Goal: Task Accomplishment & Management: Manage account settings

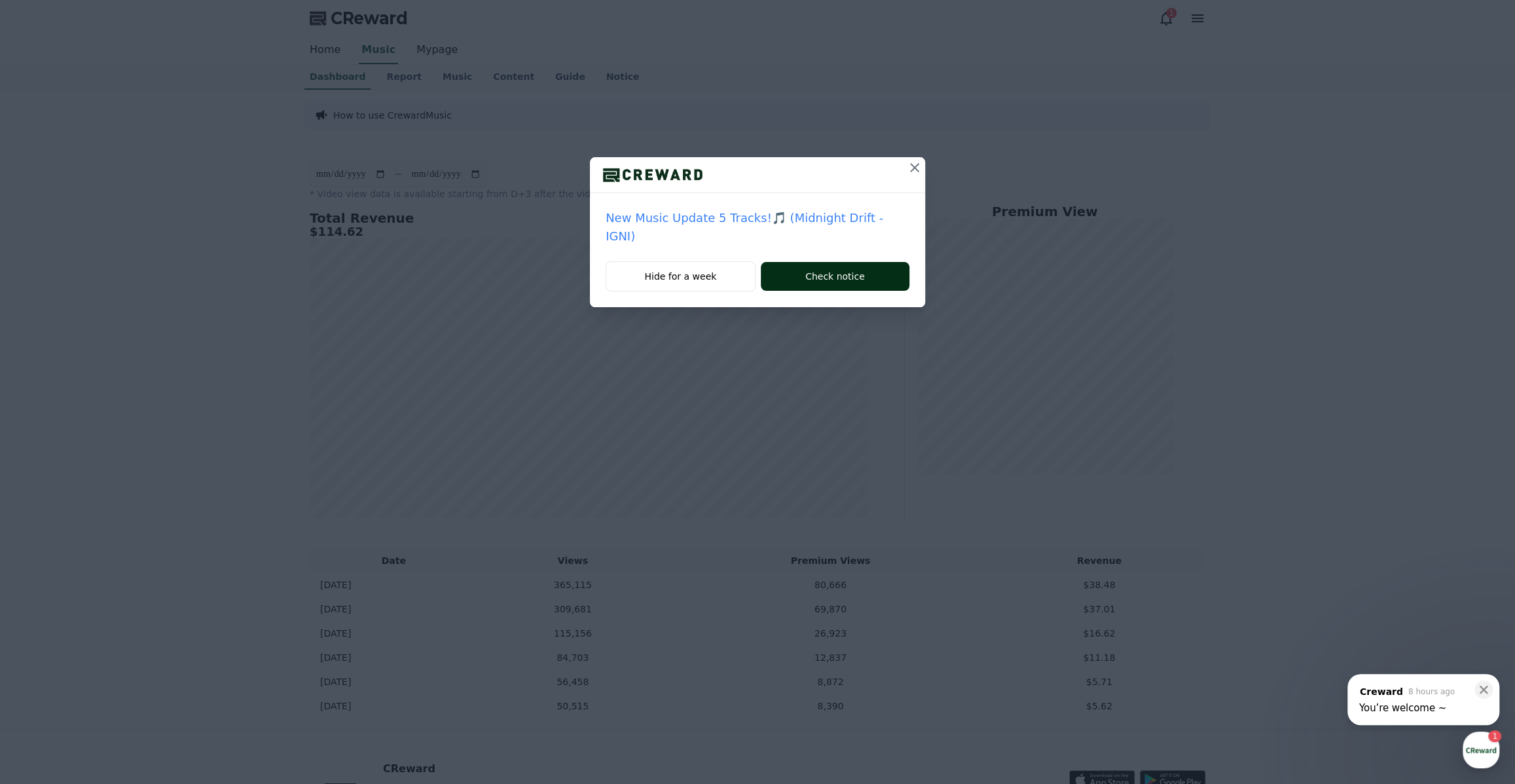
click at [815, 262] on button "Check notice" at bounding box center [835, 276] width 148 height 29
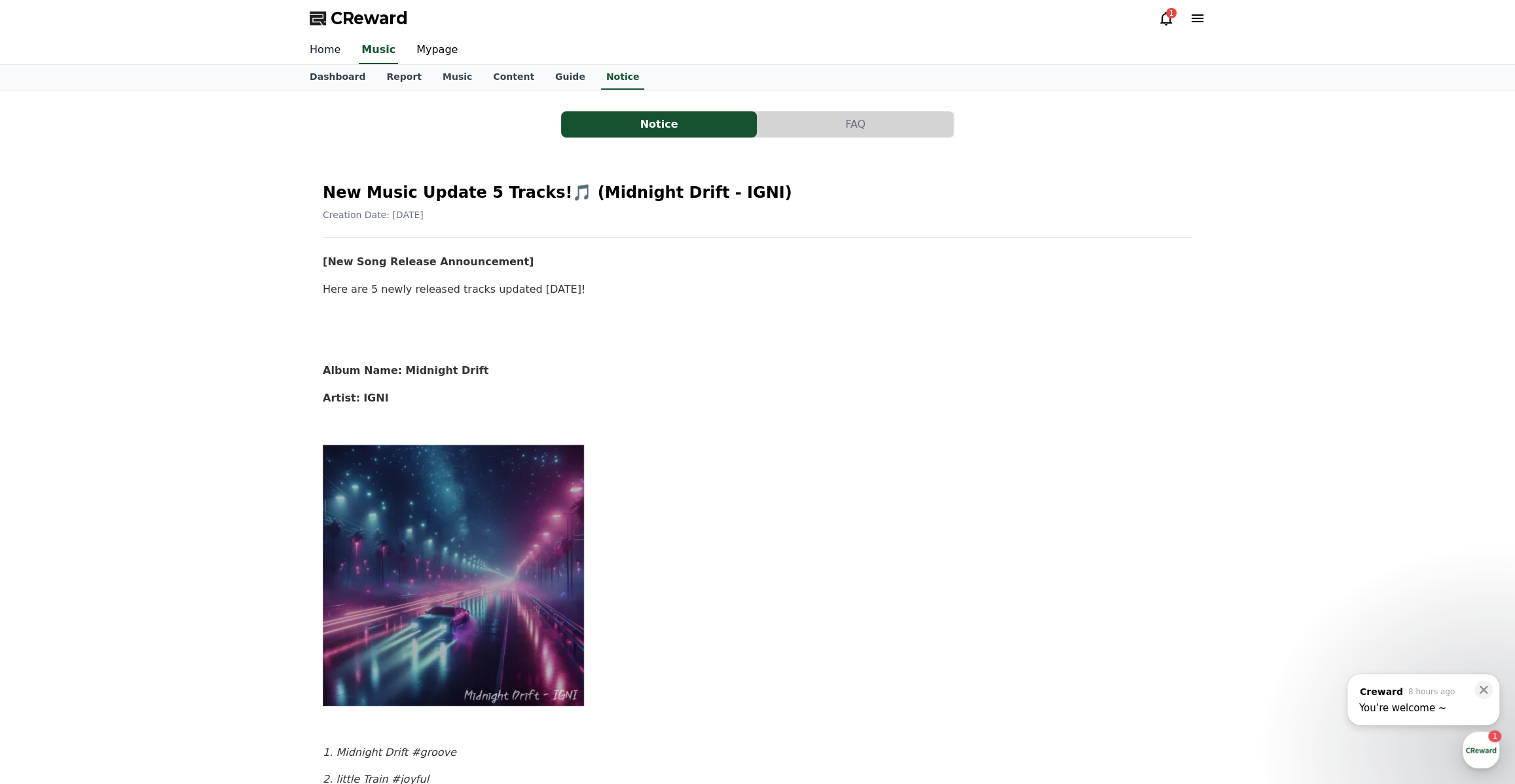
click at [335, 54] on link "Home" at bounding box center [325, 50] width 52 height 27
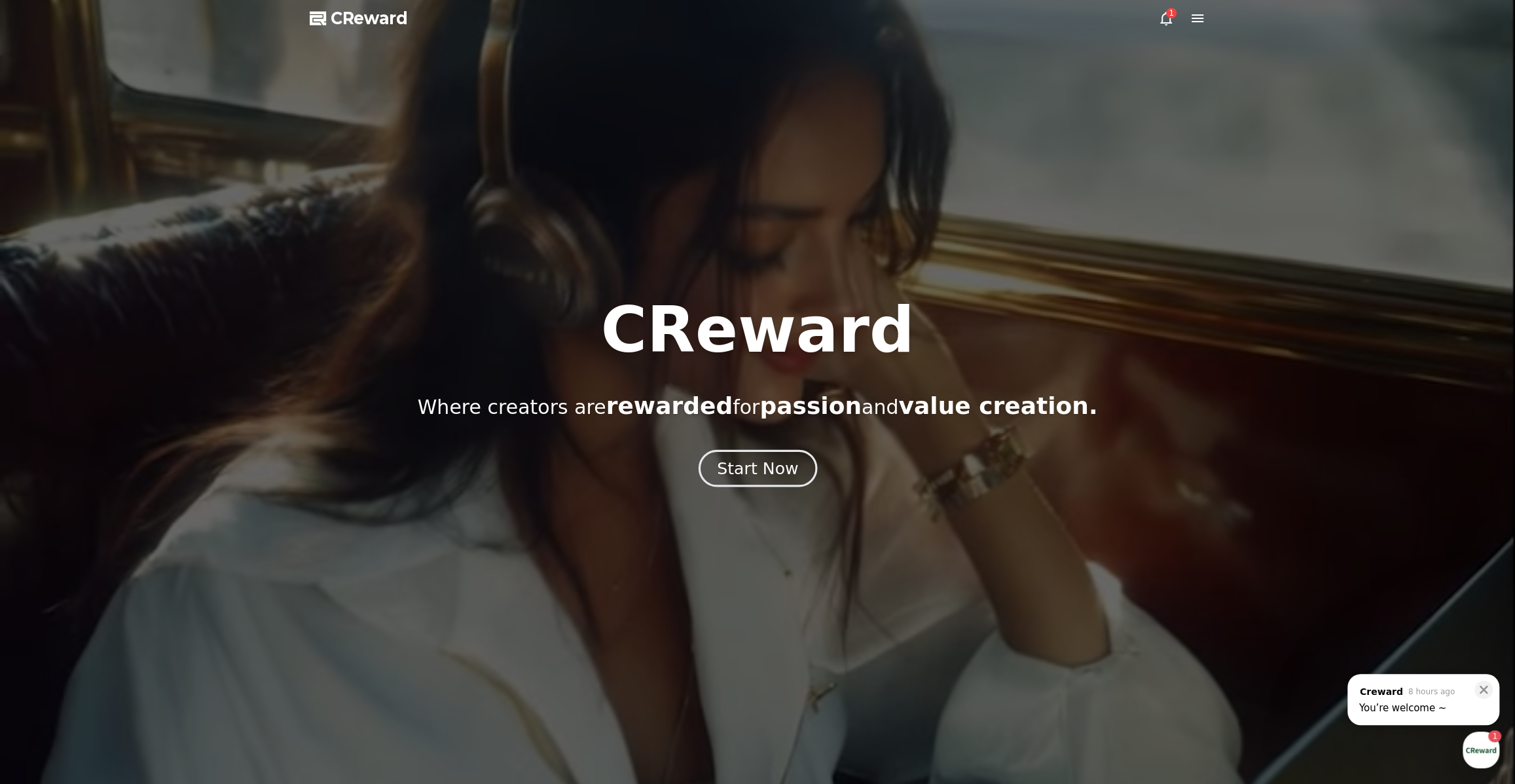
click at [741, 471] on div "Start Now" at bounding box center [758, 468] width 81 height 22
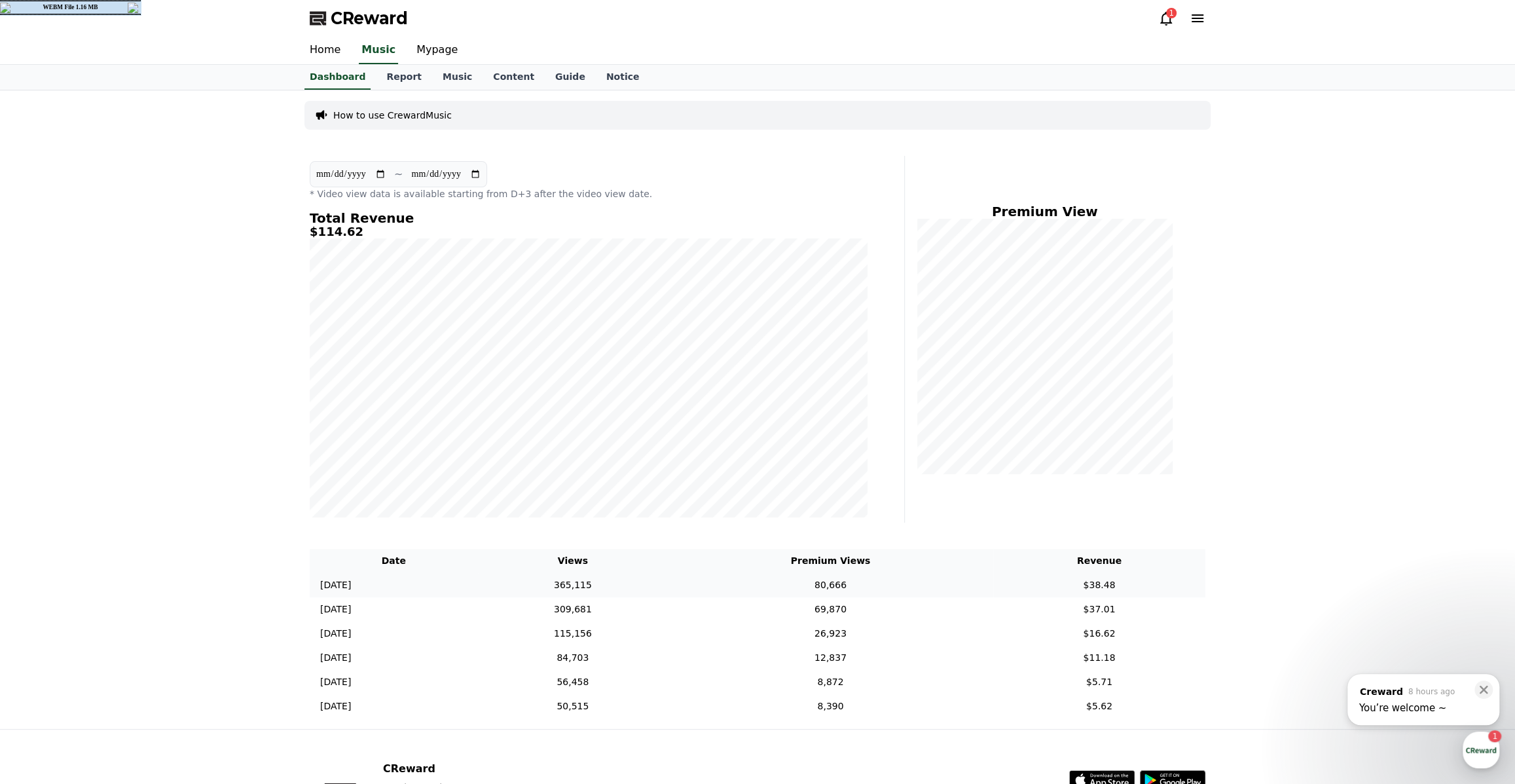
click at [899, 582] on td "80,666" at bounding box center [830, 584] width 326 height 24
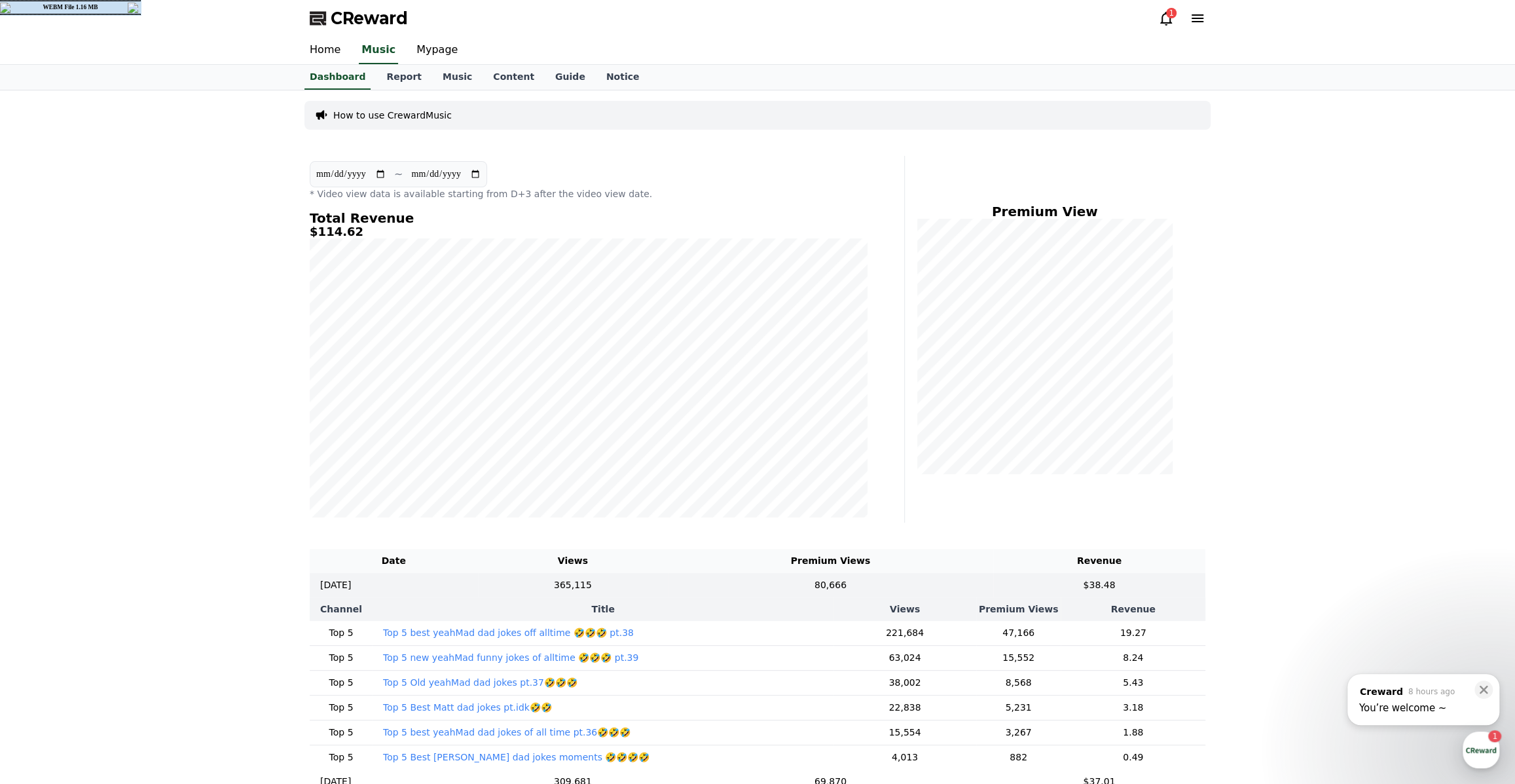
click at [866, 614] on th "Views" at bounding box center [904, 608] width 142 height 24
click at [856, 586] on td "80,666" at bounding box center [830, 584] width 326 height 24
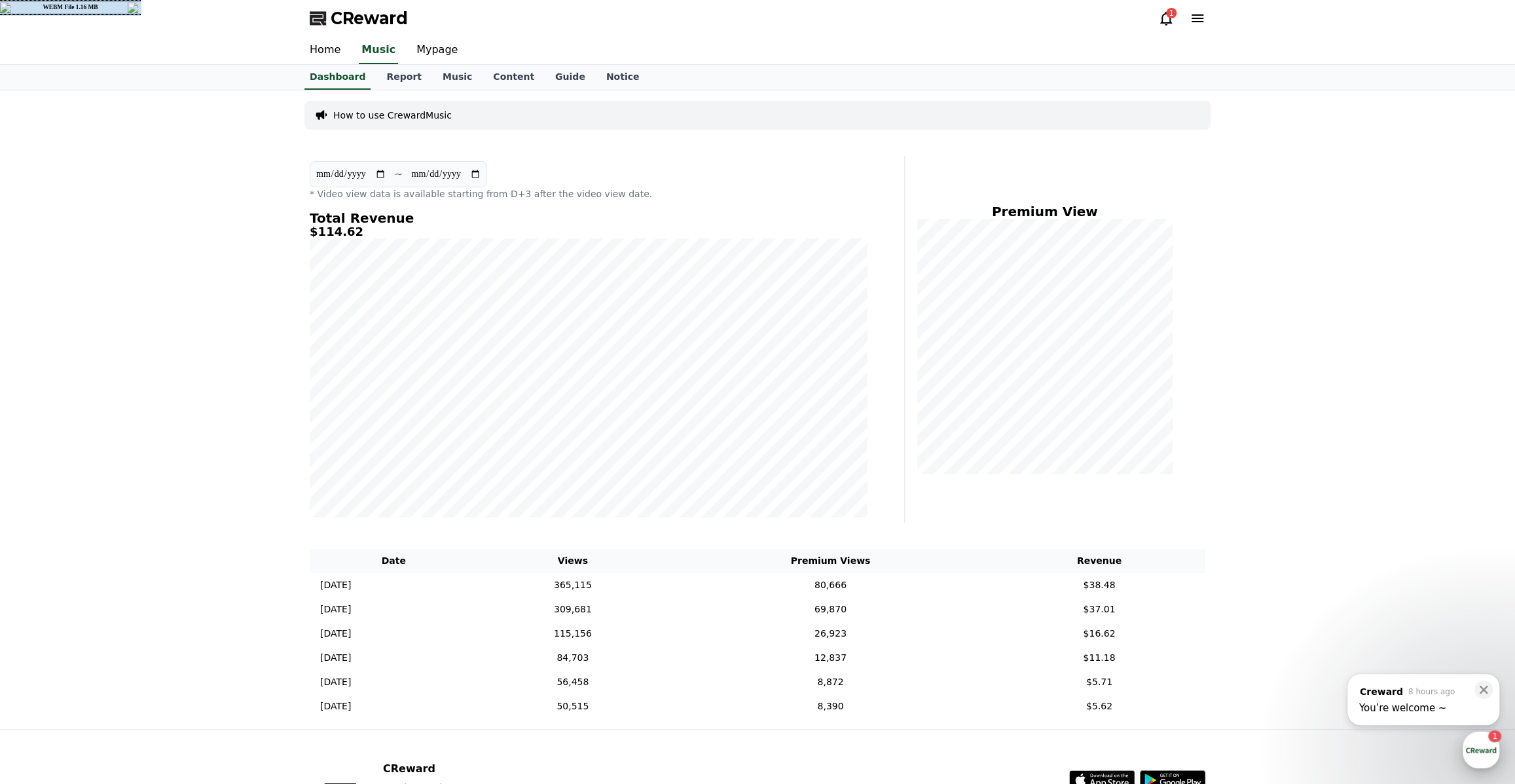
click at [1488, 751] on div "button" at bounding box center [1481, 750] width 37 height 37
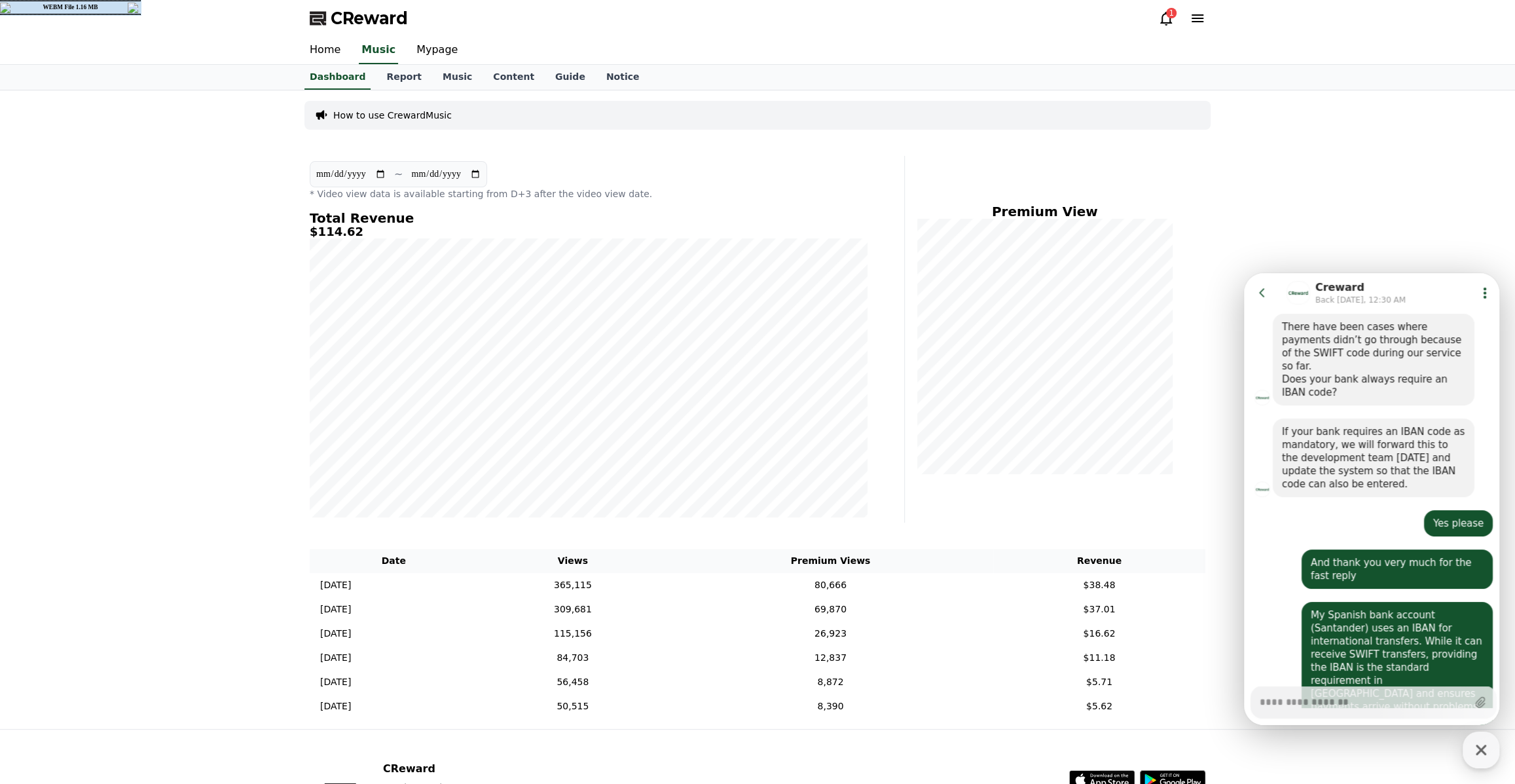
scroll to position [1475, 0]
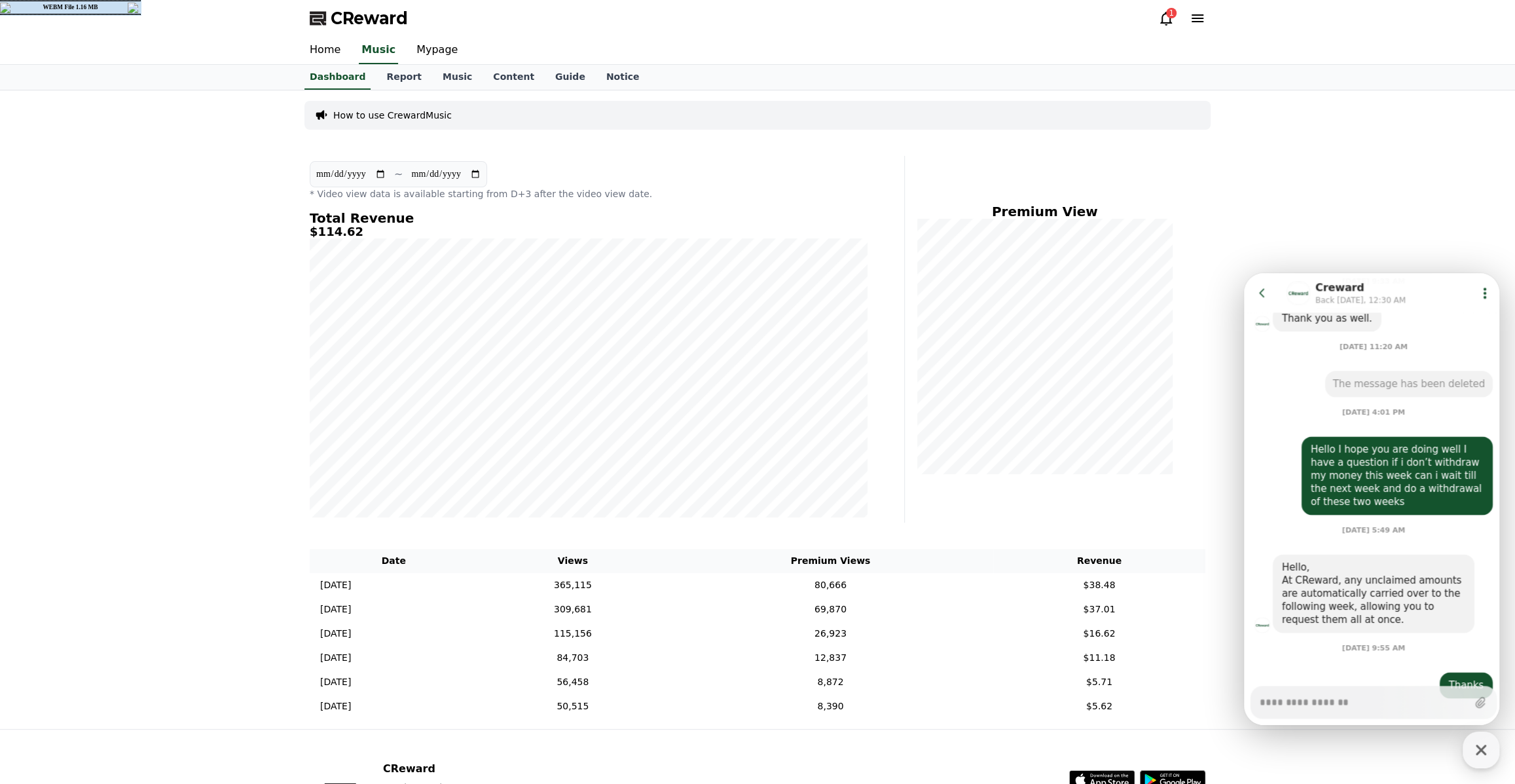
type textarea "*"
click at [1308, 224] on div "**********" at bounding box center [758, 409] width 1515 height 638
click at [1262, 290] on icon at bounding box center [1262, 292] width 5 height 9
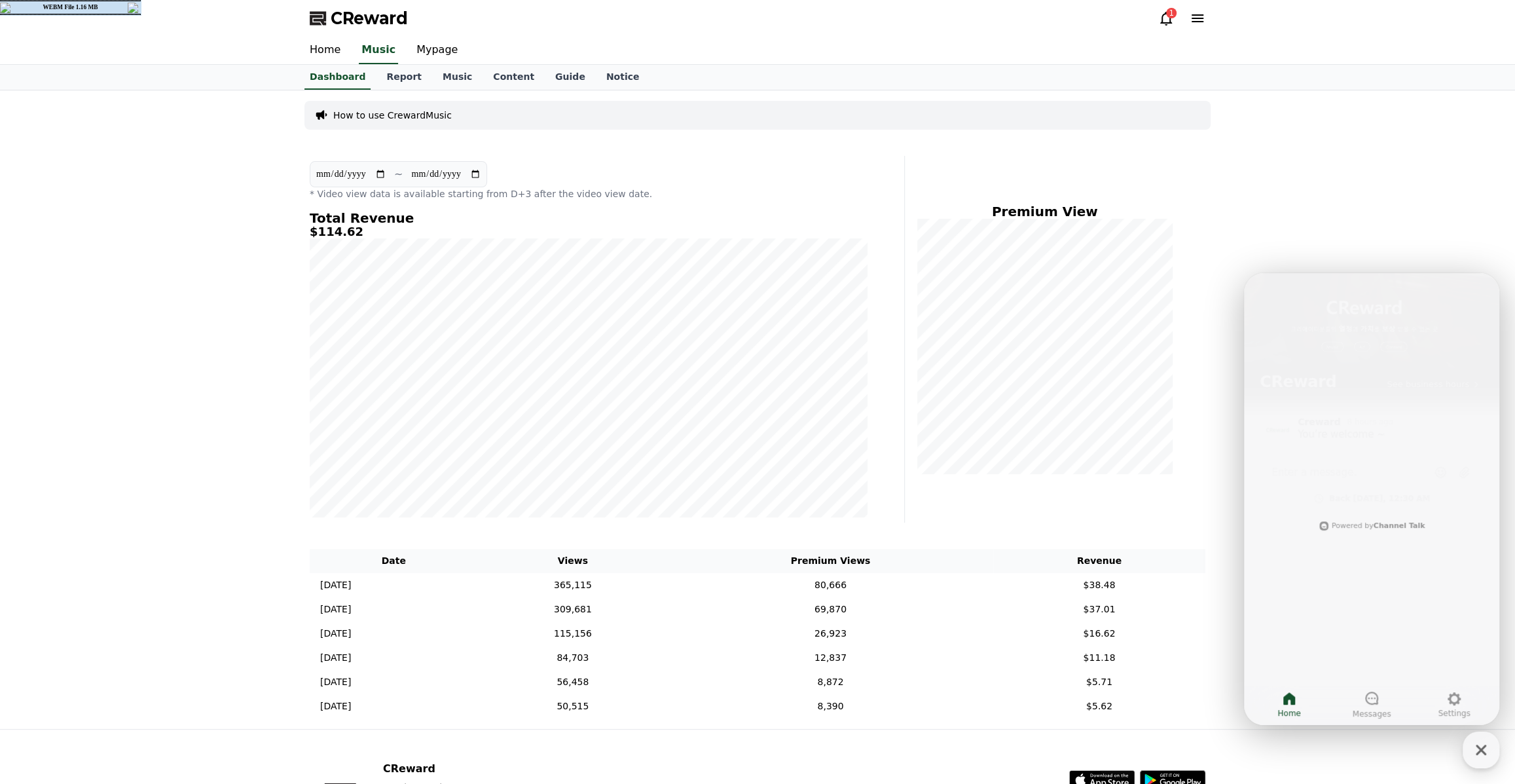
click at [1288, 207] on div "**********" at bounding box center [758, 409] width 1515 height 638
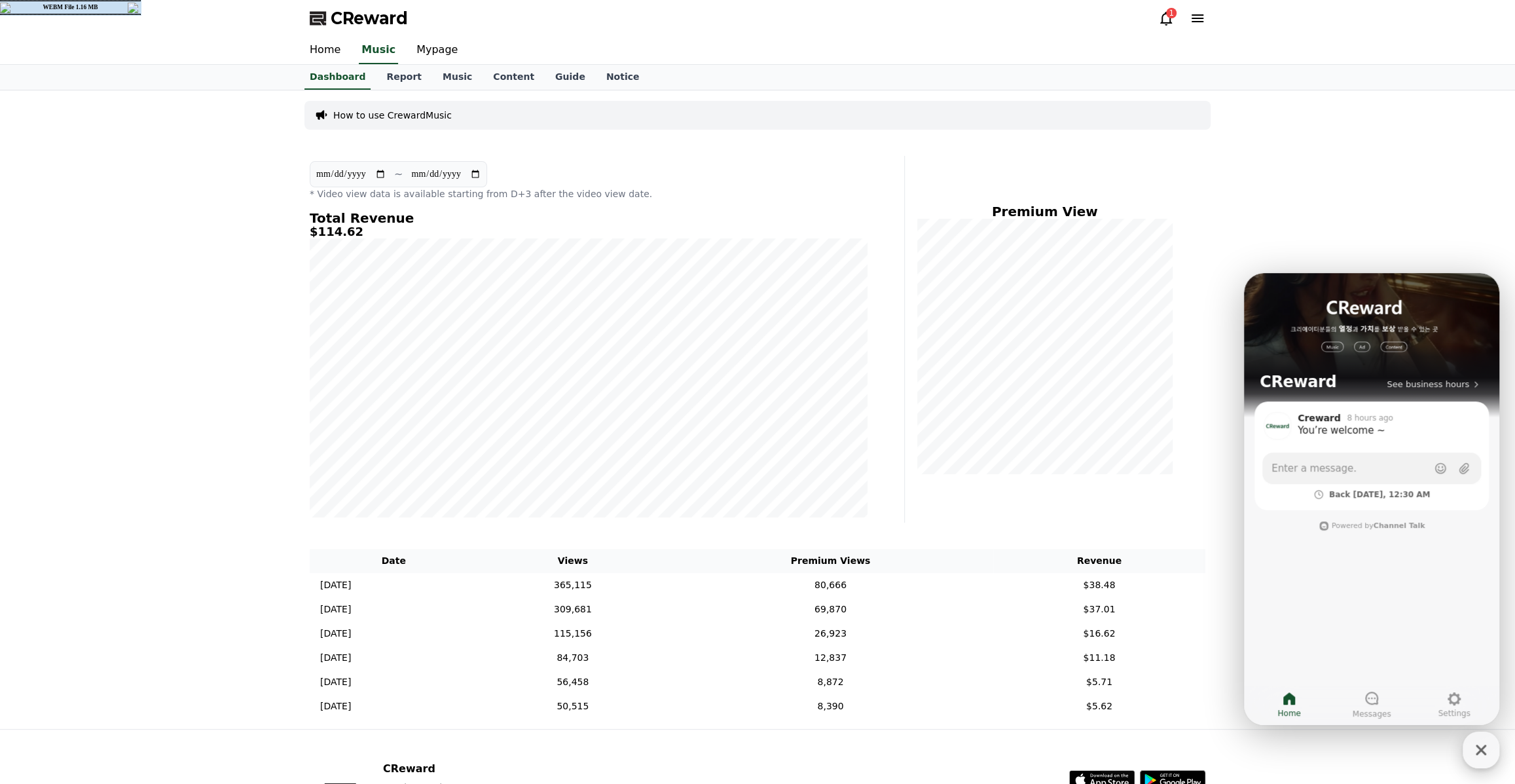
click at [1474, 746] on icon "button" at bounding box center [1481, 750] width 24 height 24
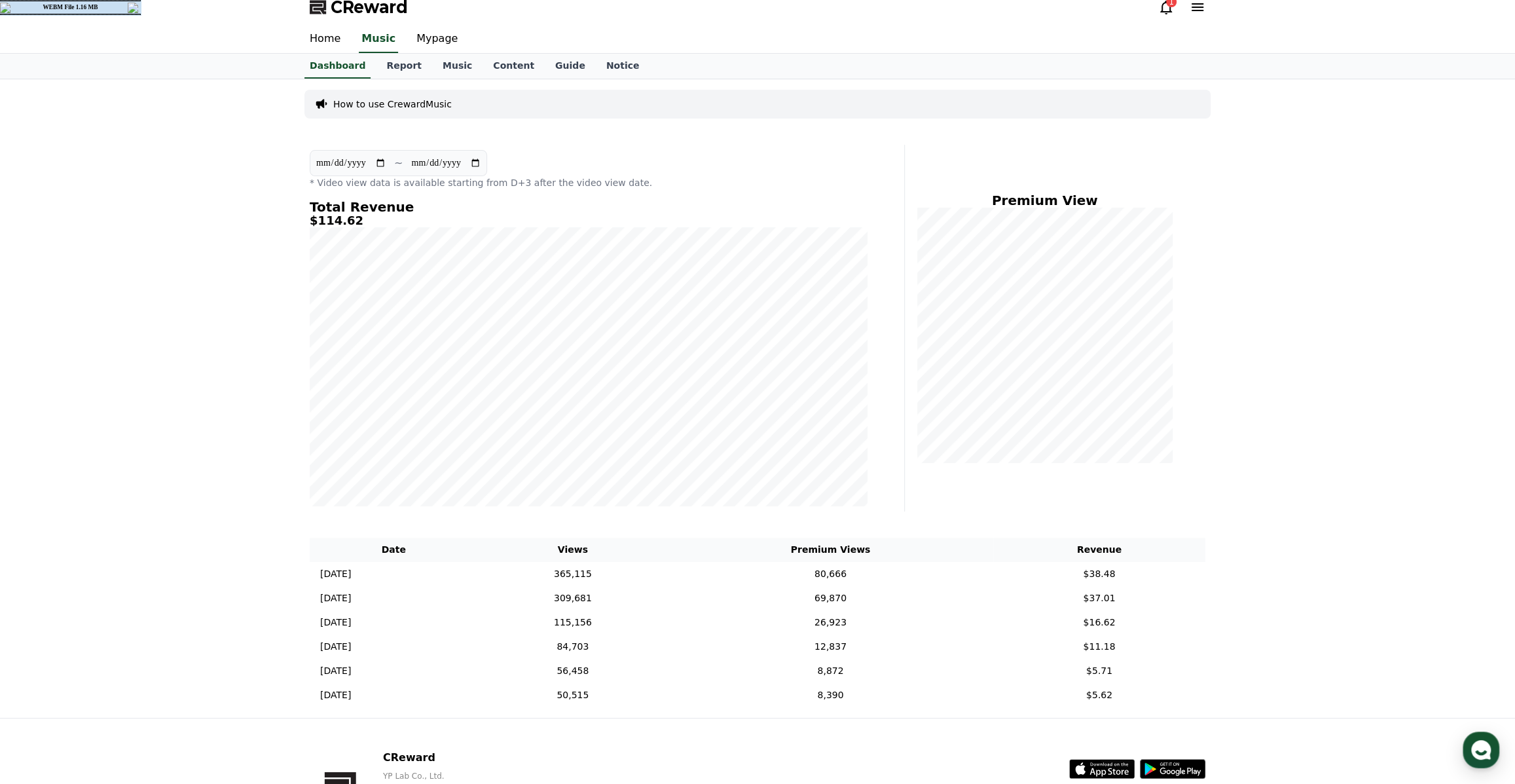
scroll to position [0, 0]
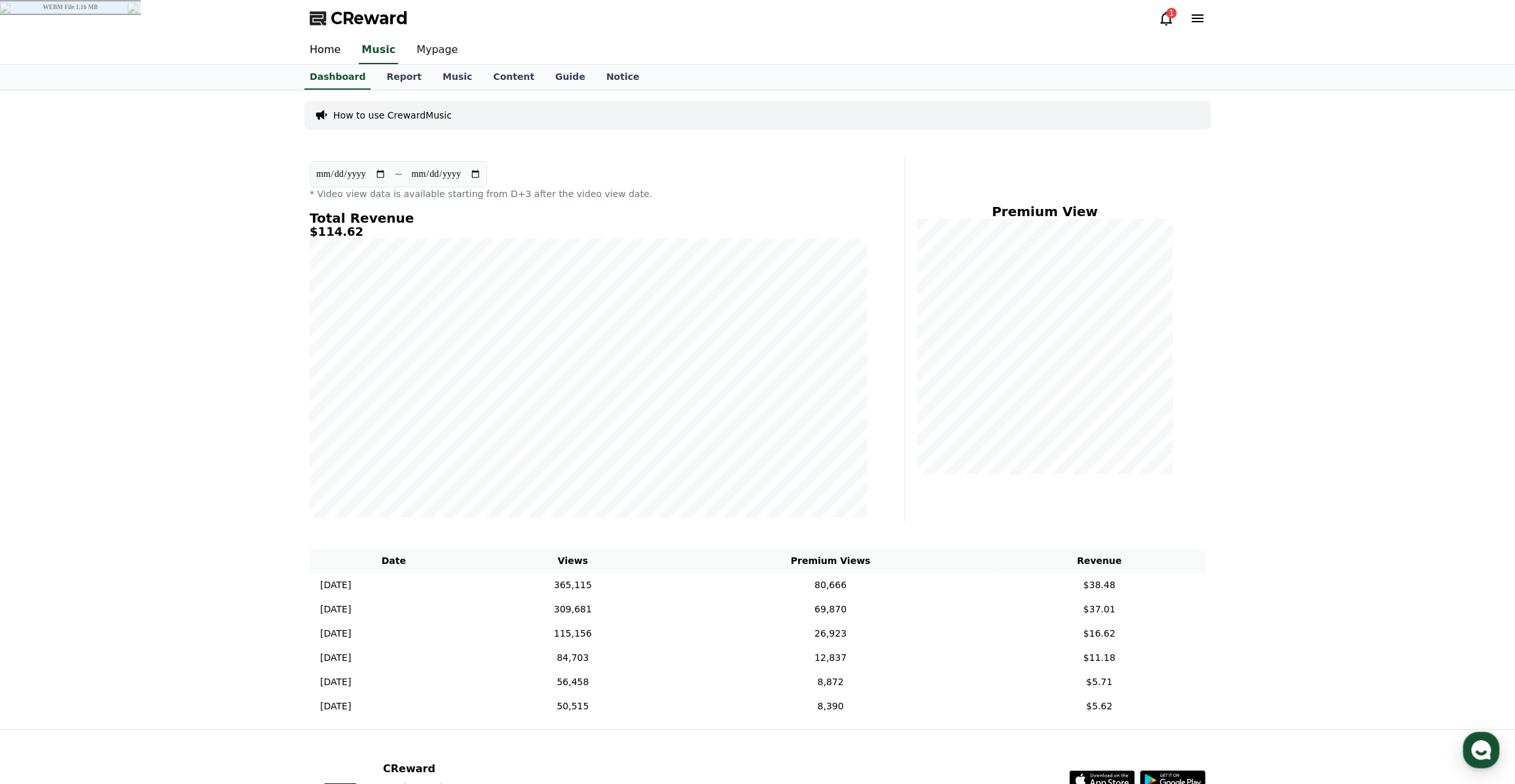
click at [425, 50] on link "Mypage" at bounding box center [437, 50] width 62 height 27
select select "**********"
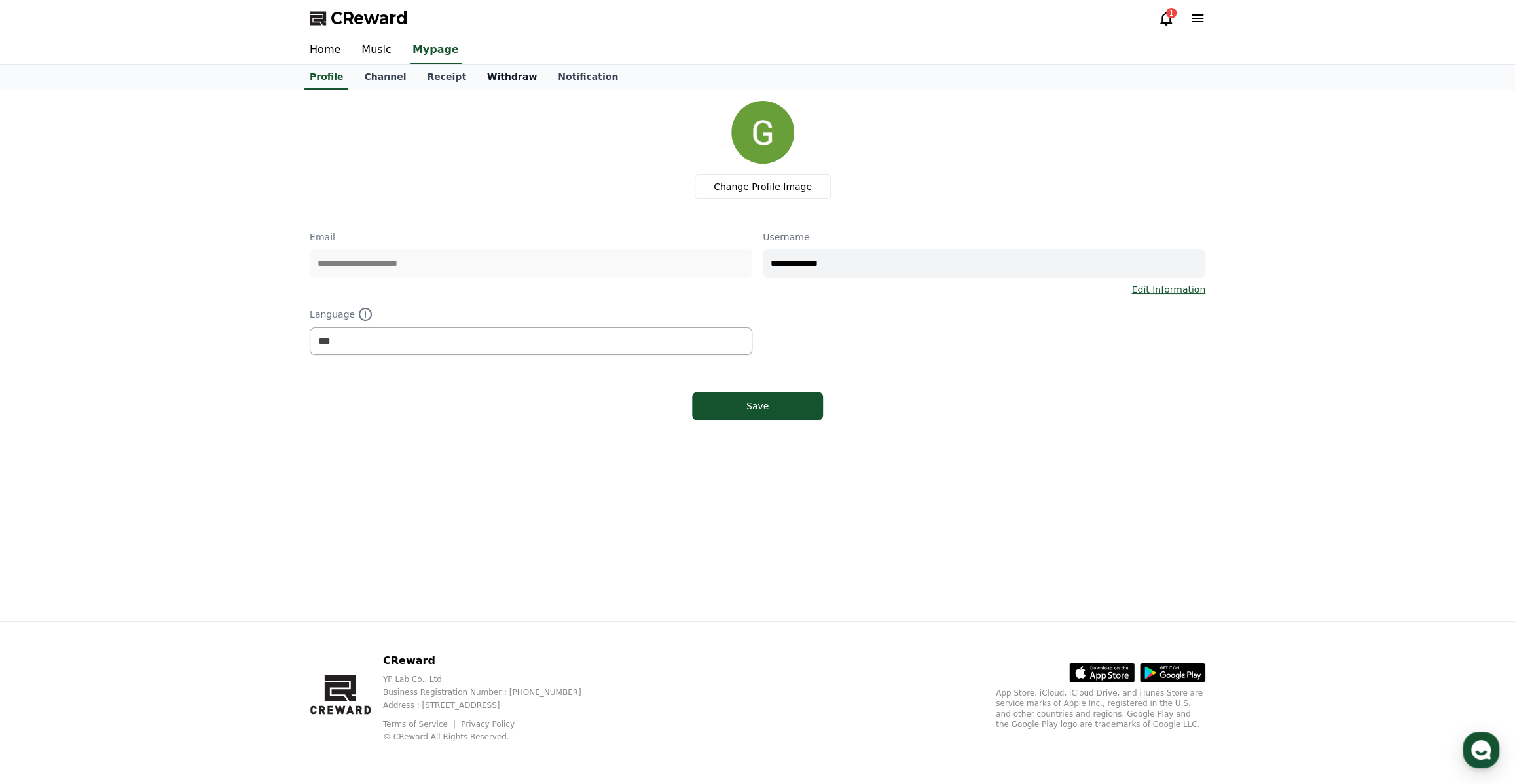
click at [501, 83] on link "Withdraw" at bounding box center [512, 77] width 71 height 25
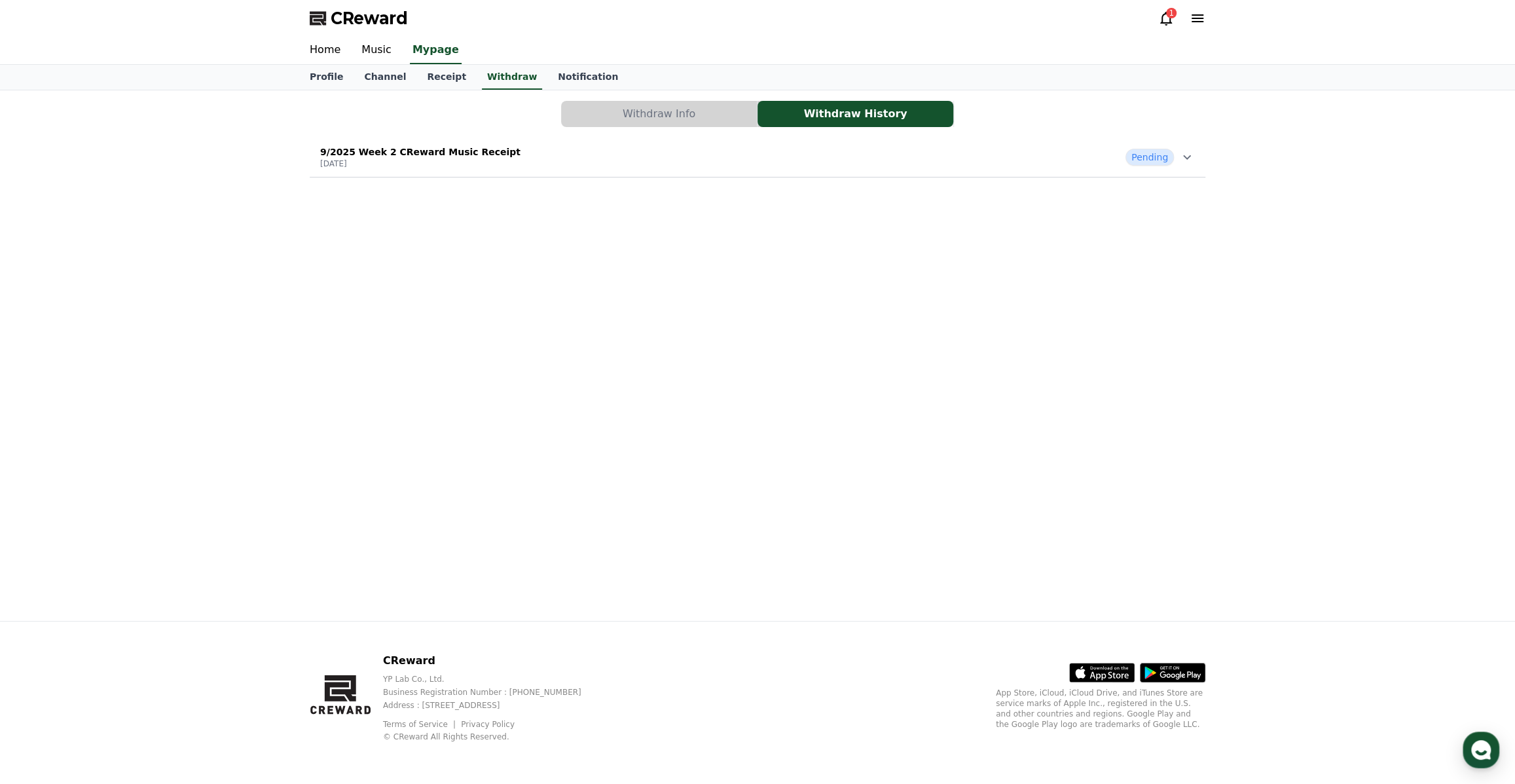
click at [1175, 159] on div "Pending" at bounding box center [1160, 156] width 70 height 17
click at [419, 78] on link "Receipt" at bounding box center [447, 77] width 60 height 25
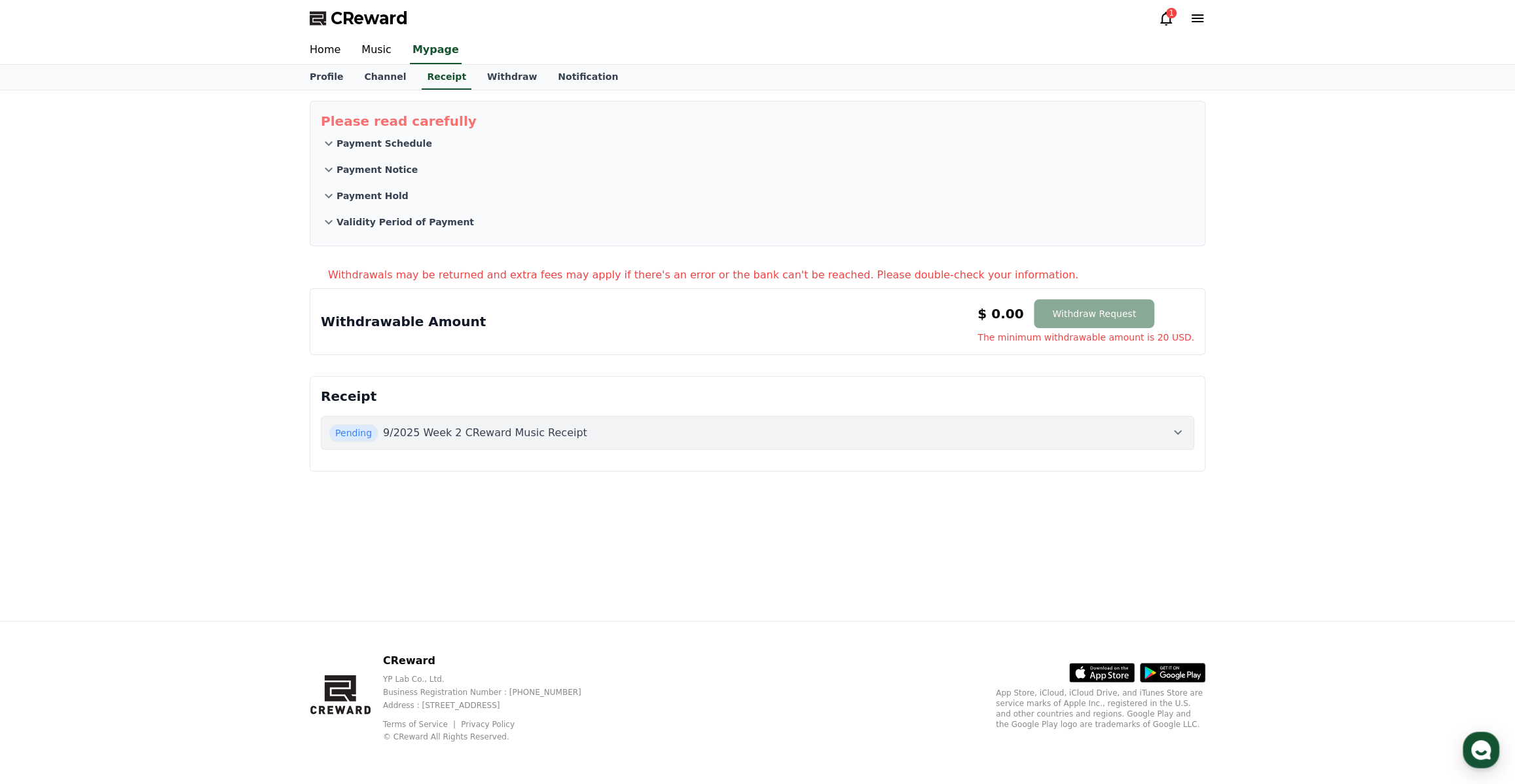
click at [1186, 424] on button "Pending 9/2025 Week 2 CReward Music Receipt" at bounding box center [757, 433] width 873 height 34
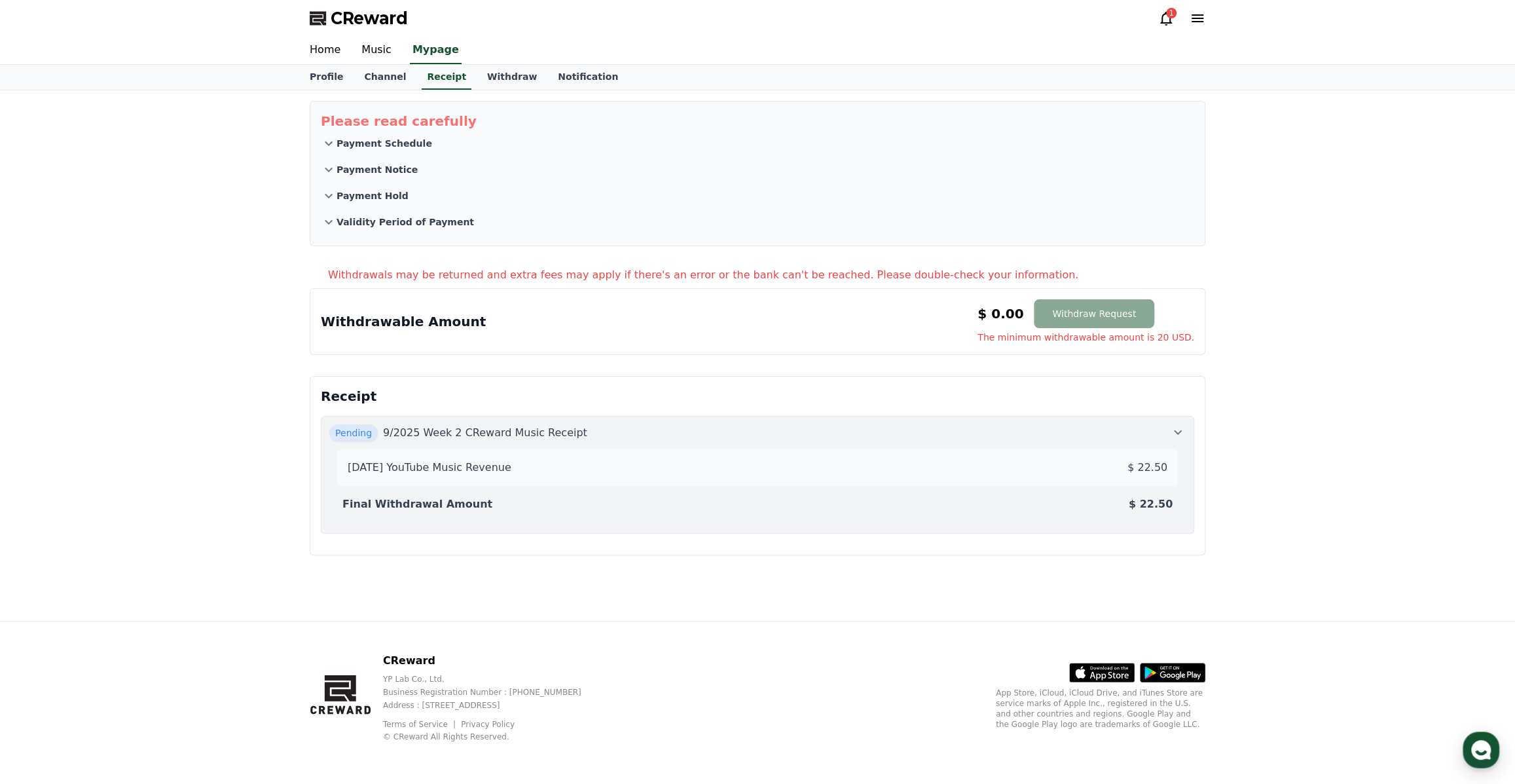
click at [1181, 426] on icon at bounding box center [1178, 433] width 16 height 16
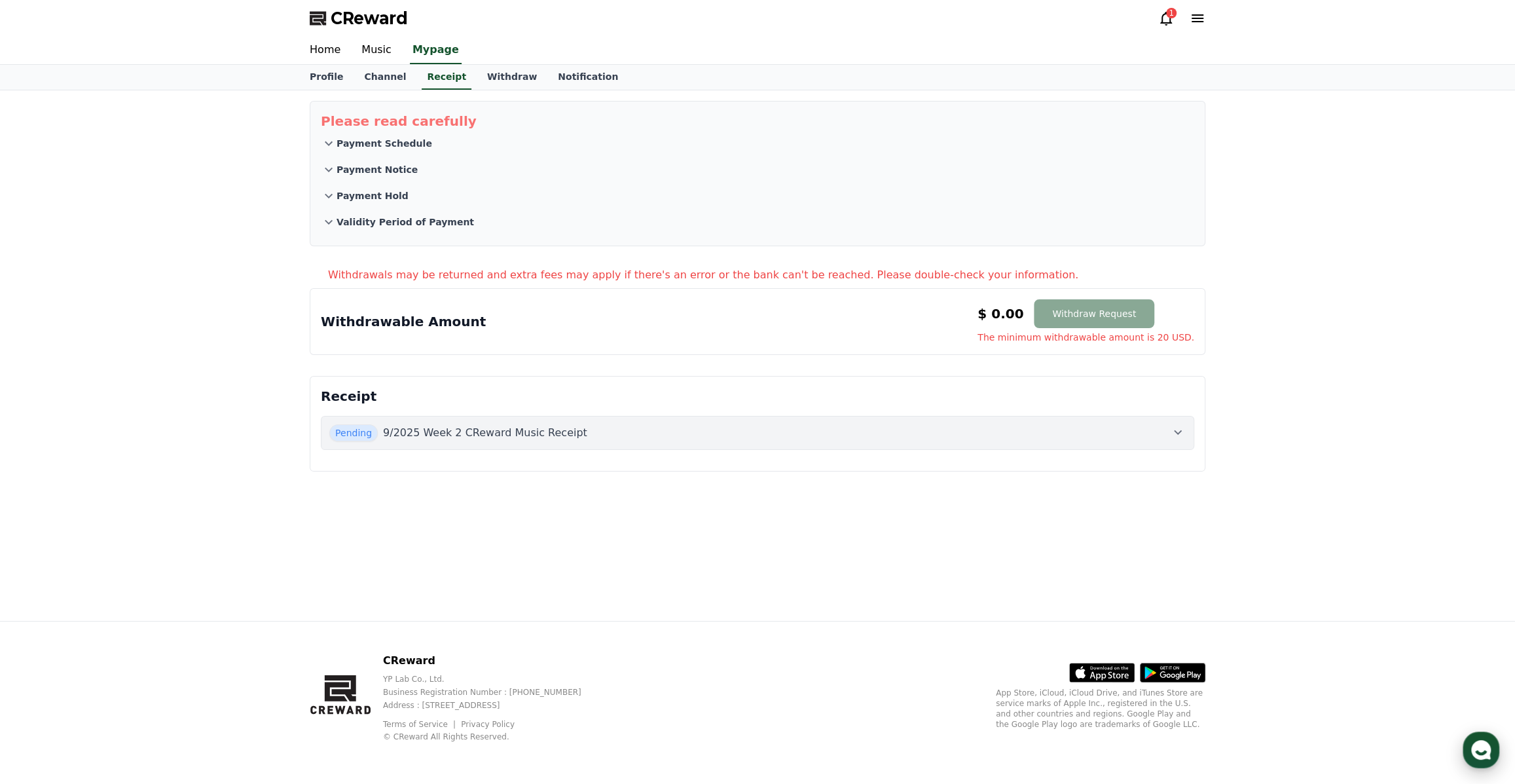
click at [1489, 738] on icon "button" at bounding box center [1481, 750] width 24 height 24
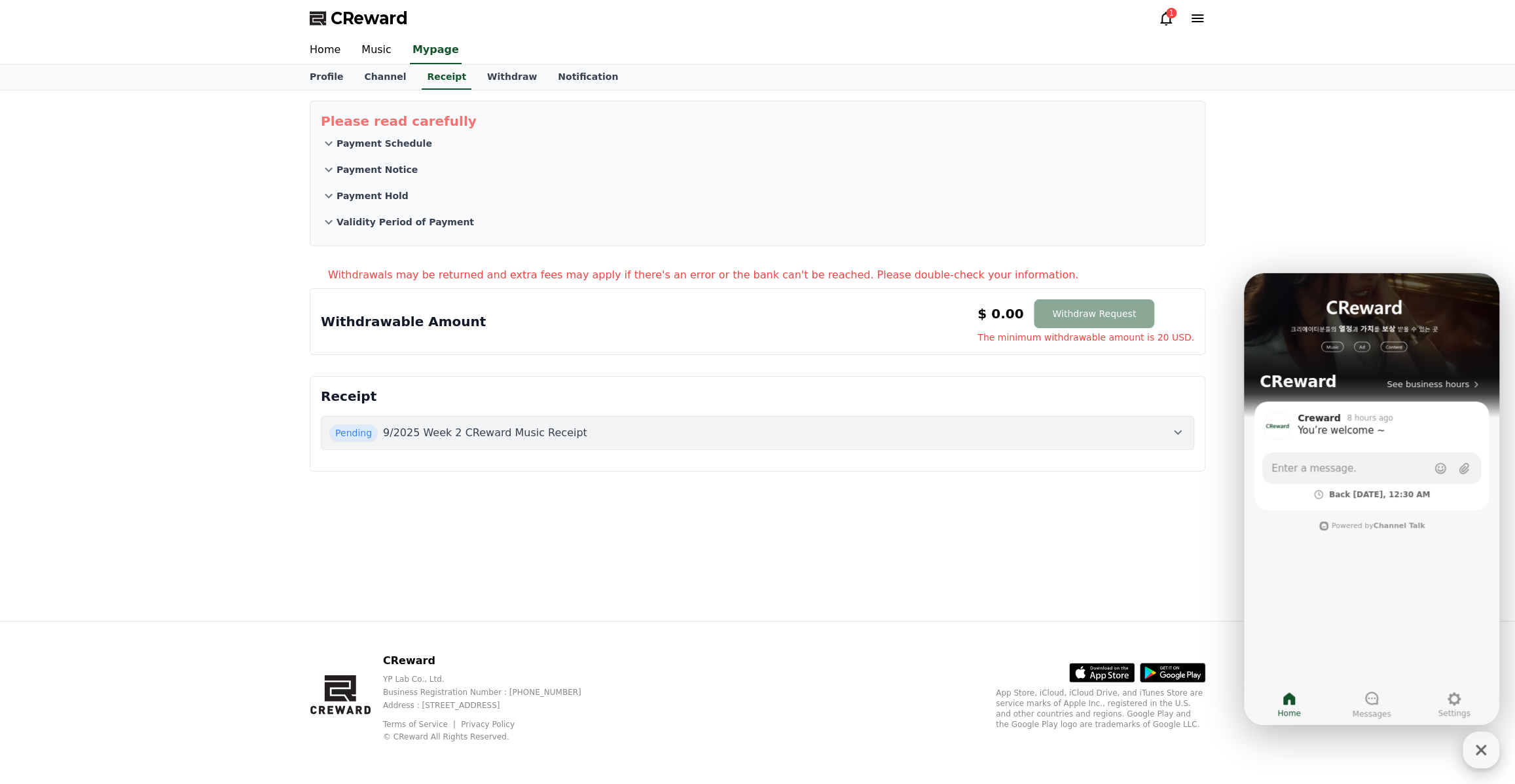
click at [1471, 745] on icon "button" at bounding box center [1481, 750] width 24 height 24
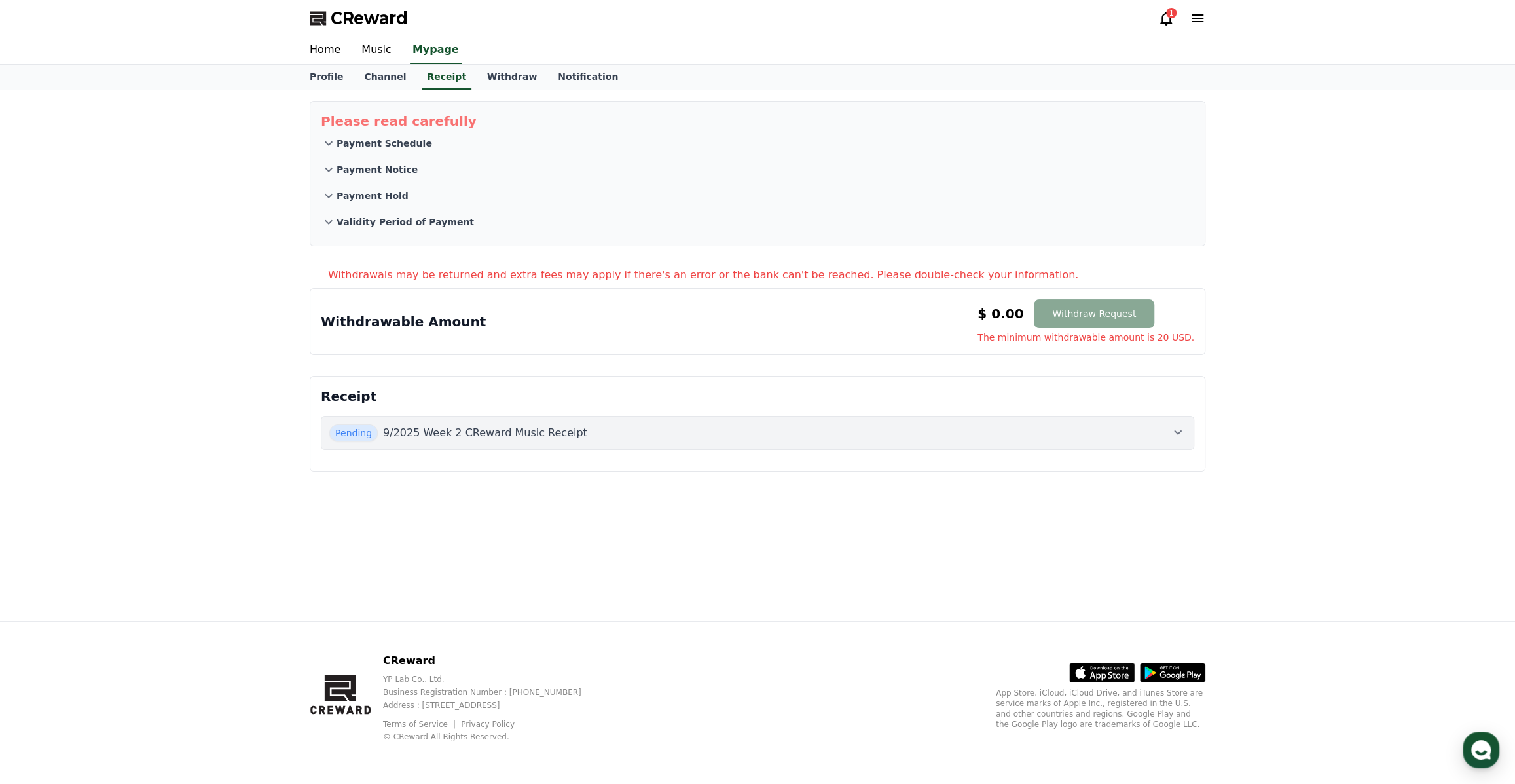
click at [340, 426] on span "Pending" at bounding box center [353, 433] width 49 height 17
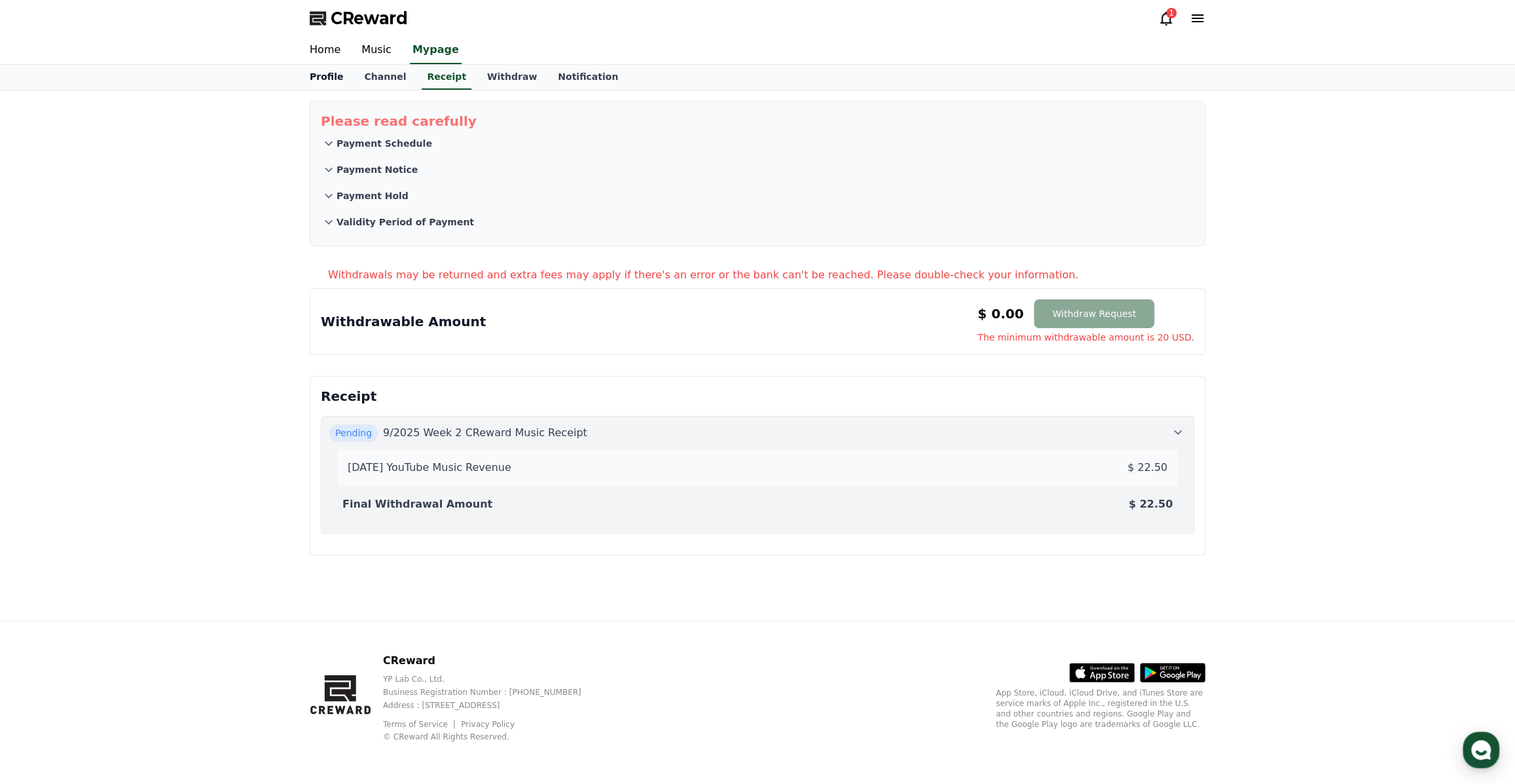
click at [335, 77] on link "Profile" at bounding box center [327, 77] width 55 height 25
select select "**********"
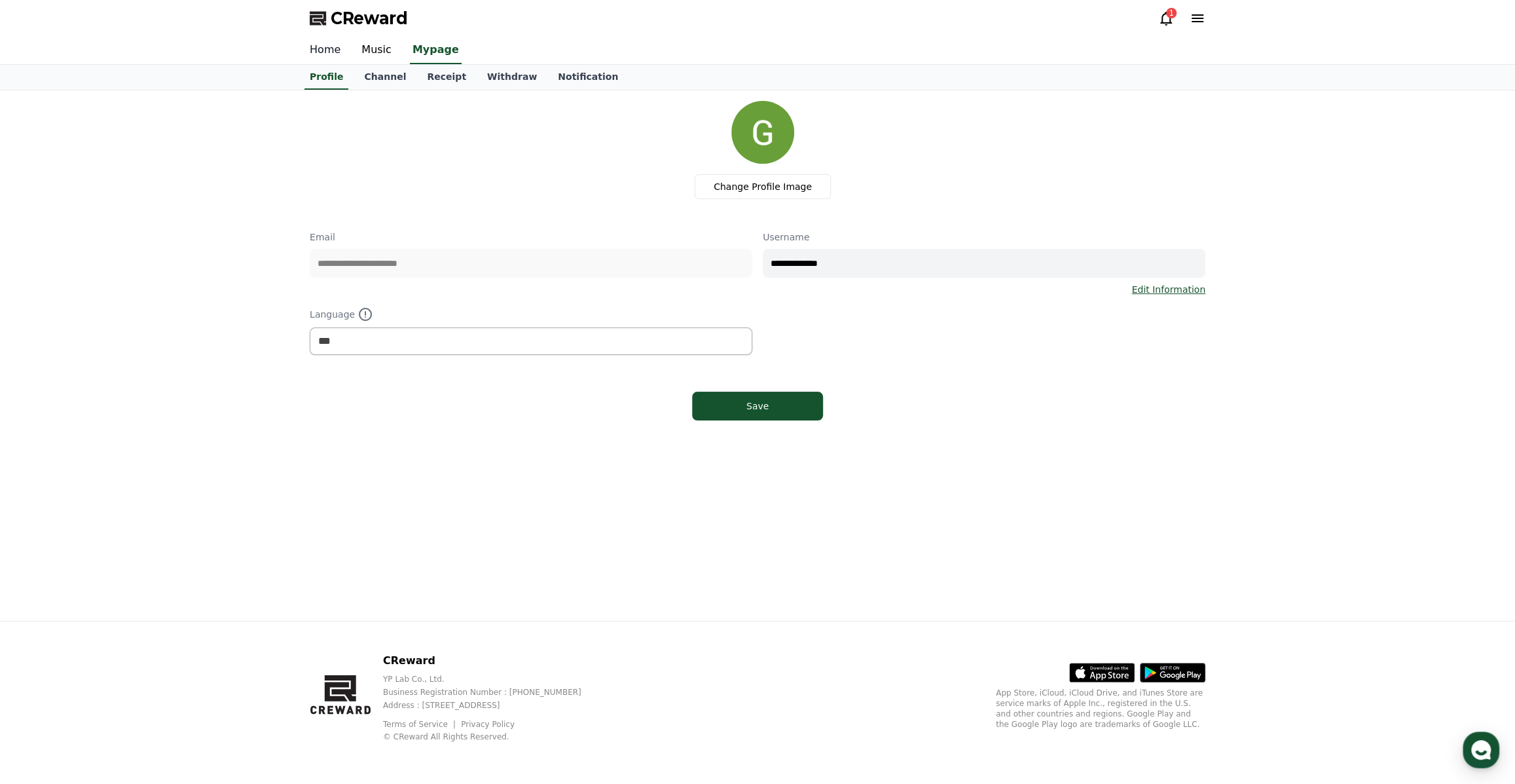
click at [320, 58] on link "Home" at bounding box center [325, 50] width 52 height 27
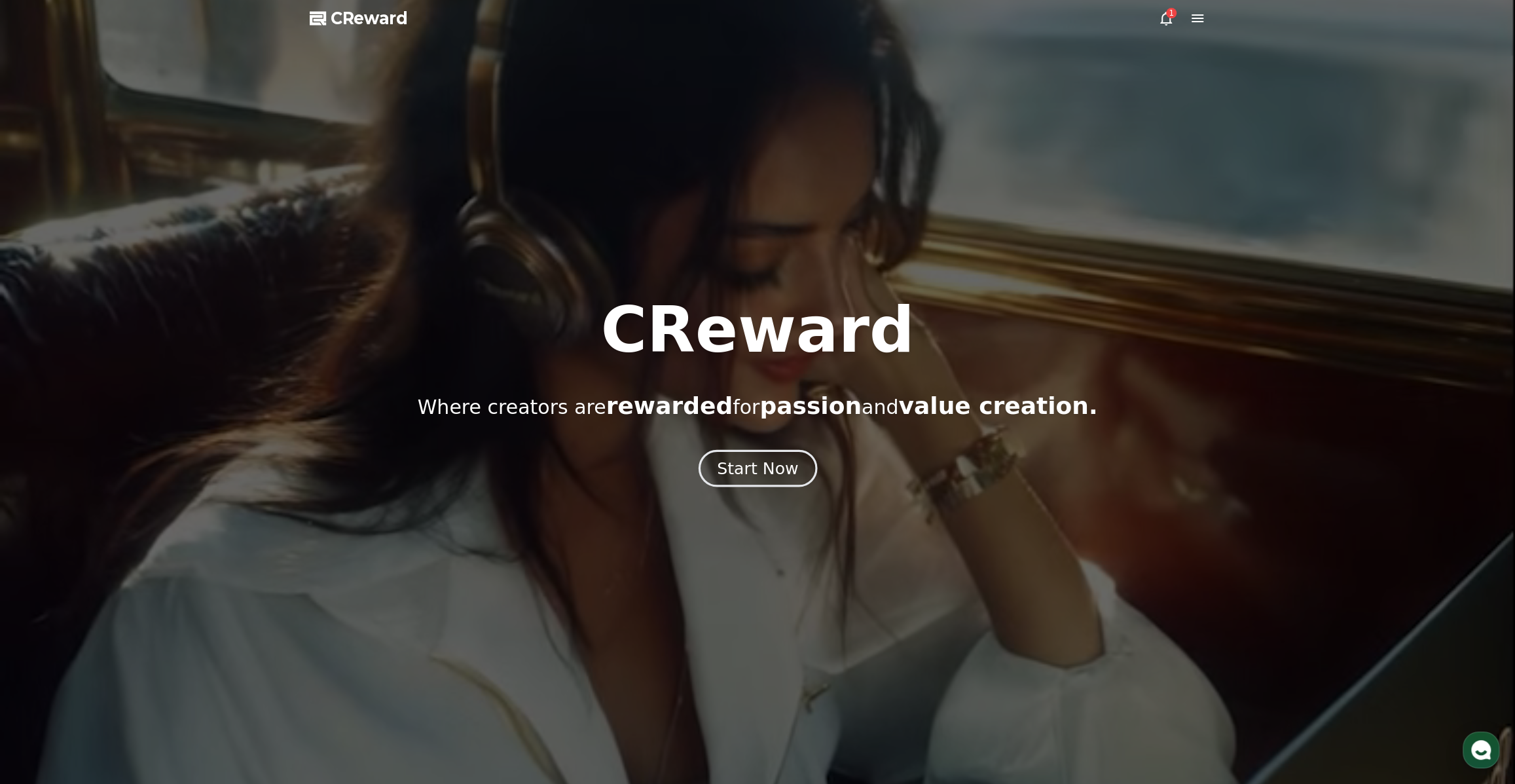
click at [777, 475] on div "Start Now" at bounding box center [758, 468] width 81 height 22
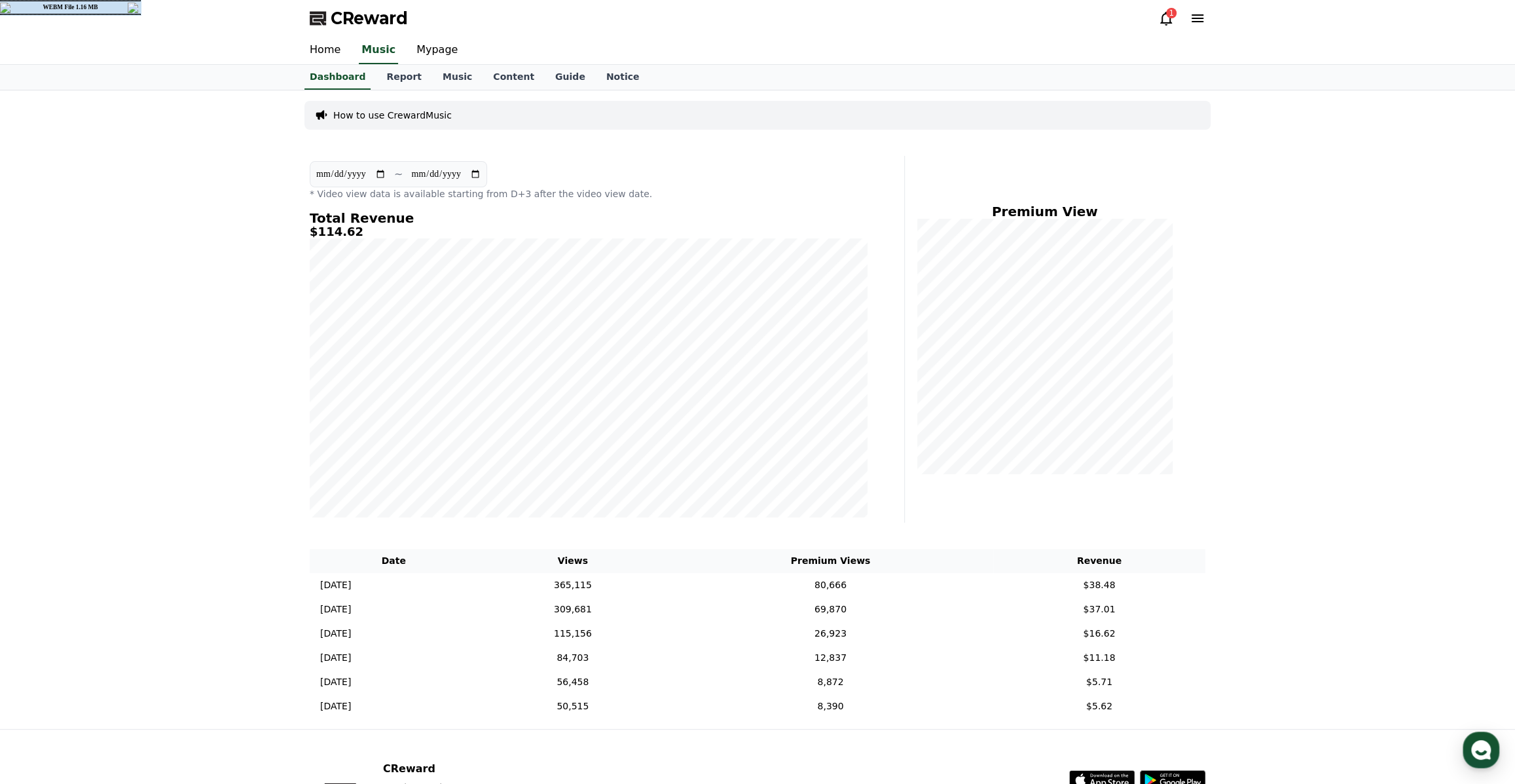
click at [1166, 15] on div "1" at bounding box center [1172, 13] width 11 height 11
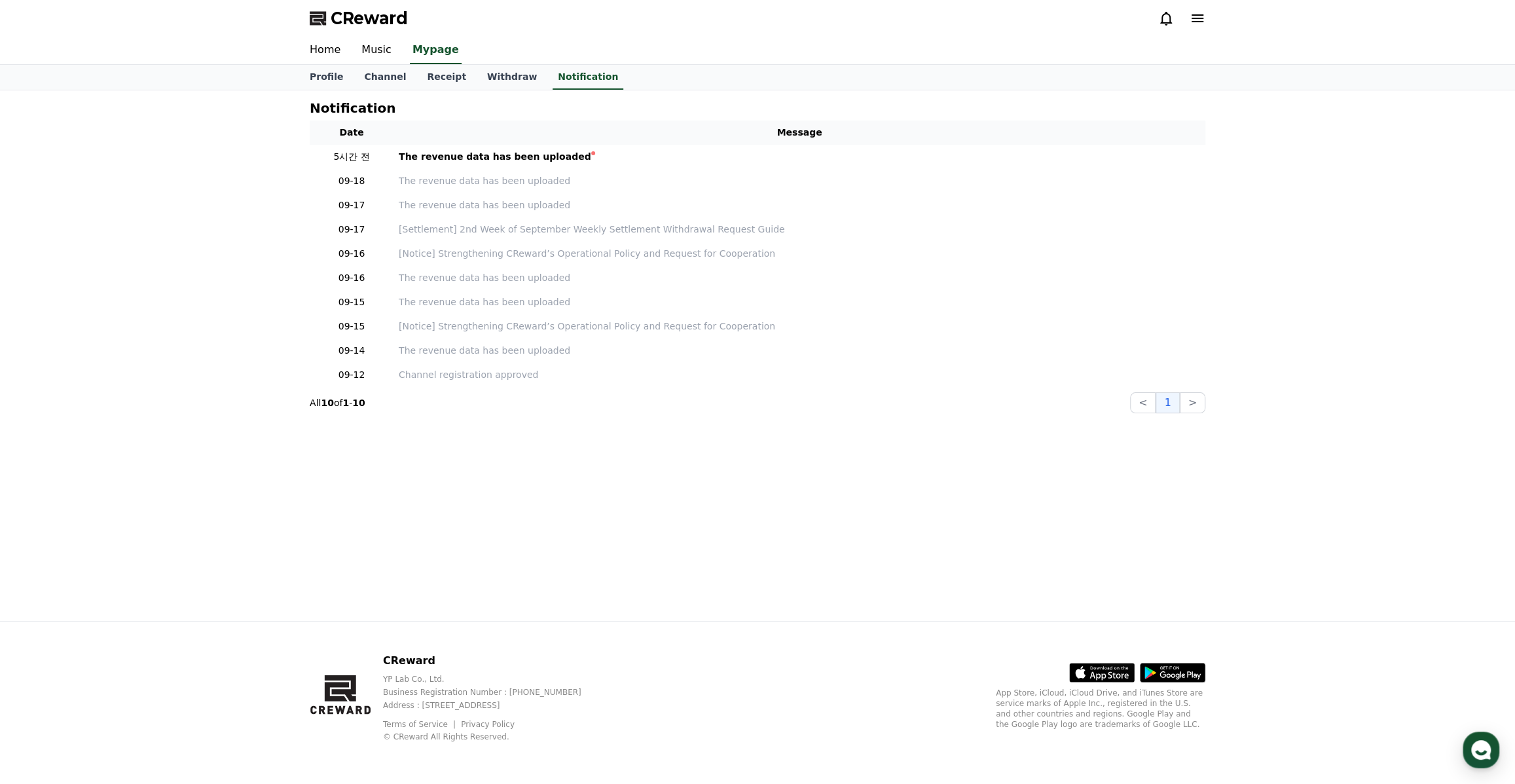
click at [1193, 21] on icon at bounding box center [1197, 18] width 11 height 8
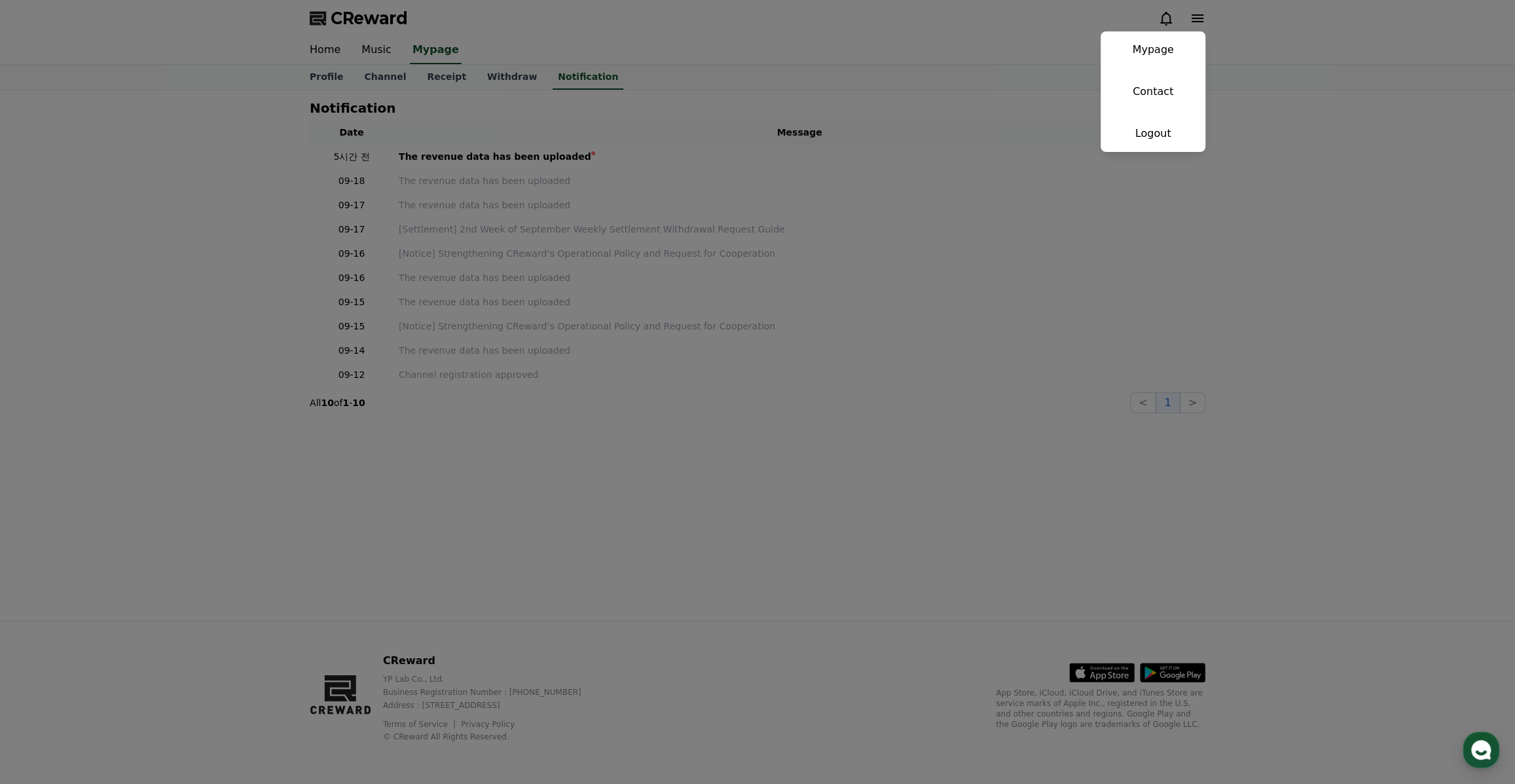
click at [1191, 22] on button "close" at bounding box center [758, 392] width 1515 height 784
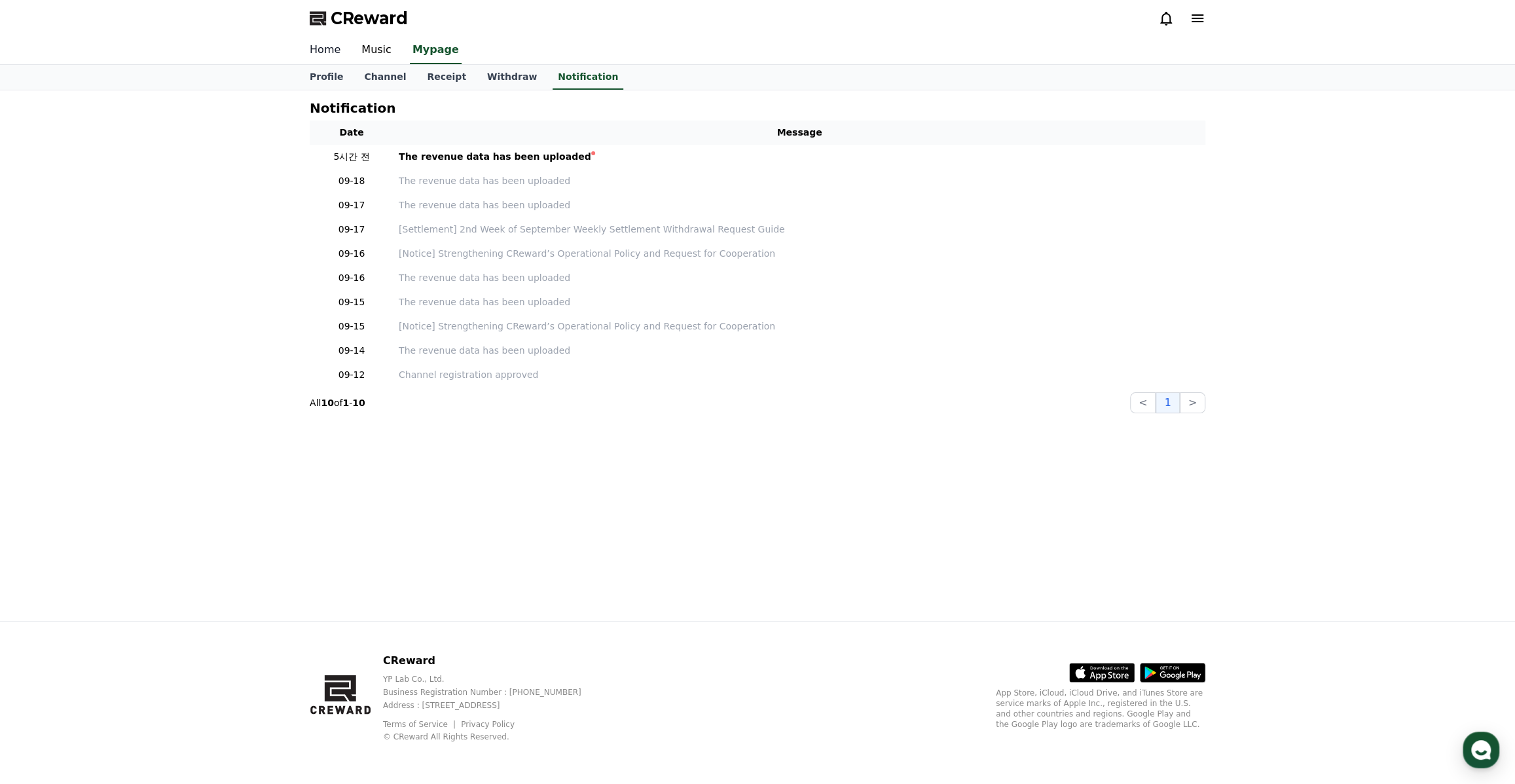
click at [327, 55] on link "Home" at bounding box center [325, 50] width 52 height 27
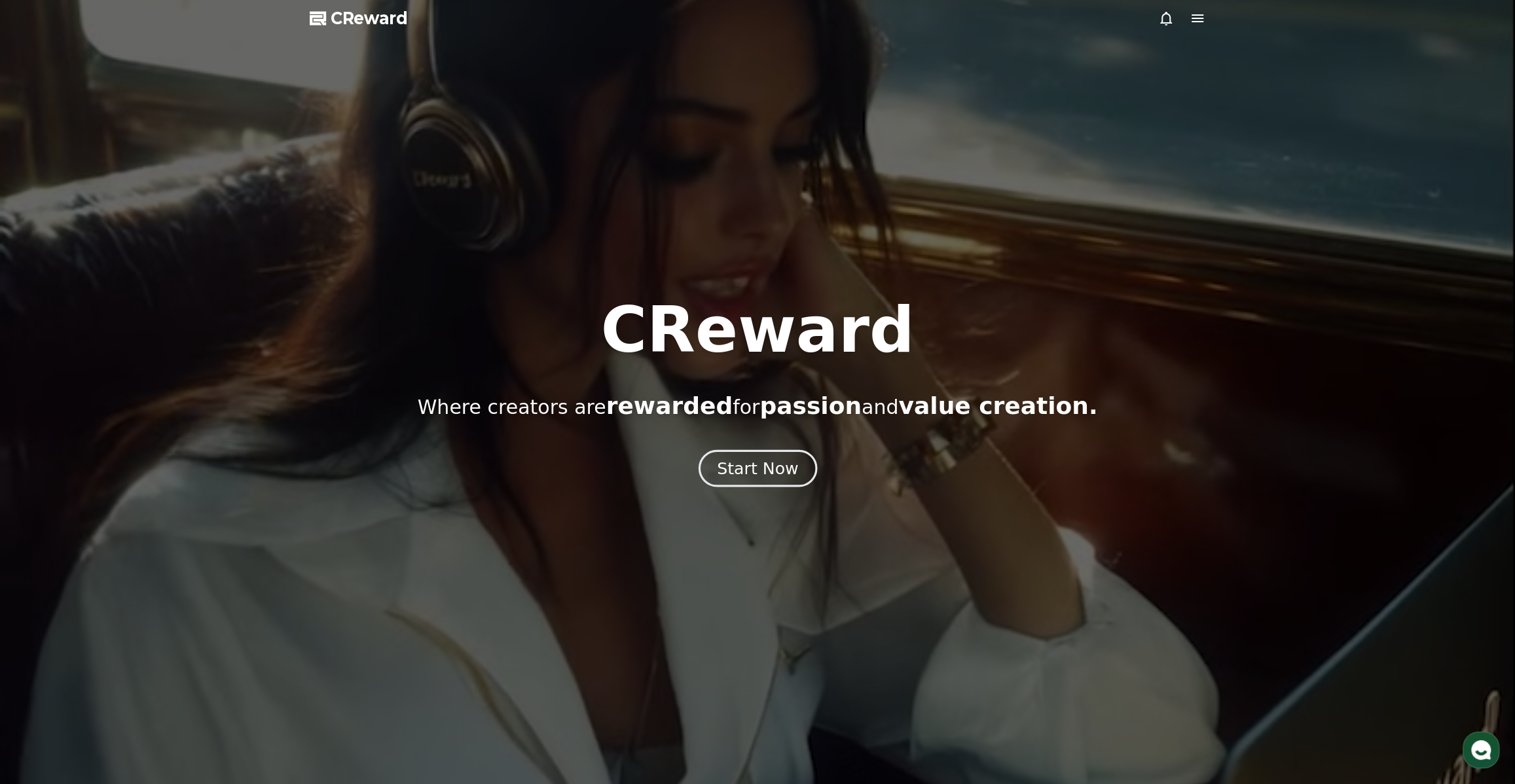
click at [727, 472] on div "Start Now" at bounding box center [758, 468] width 81 height 22
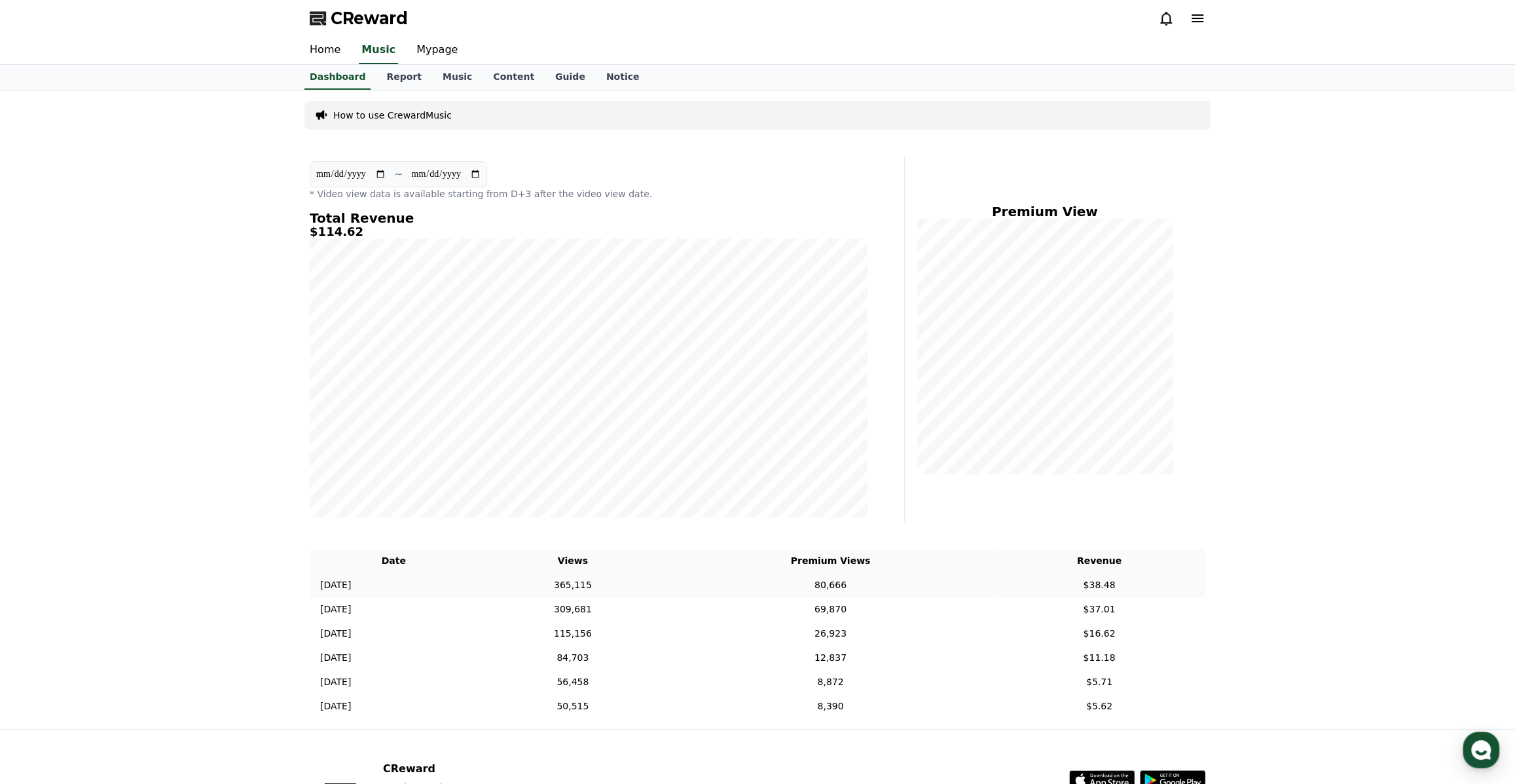
click at [668, 592] on td "365,115" at bounding box center [573, 584] width 191 height 24
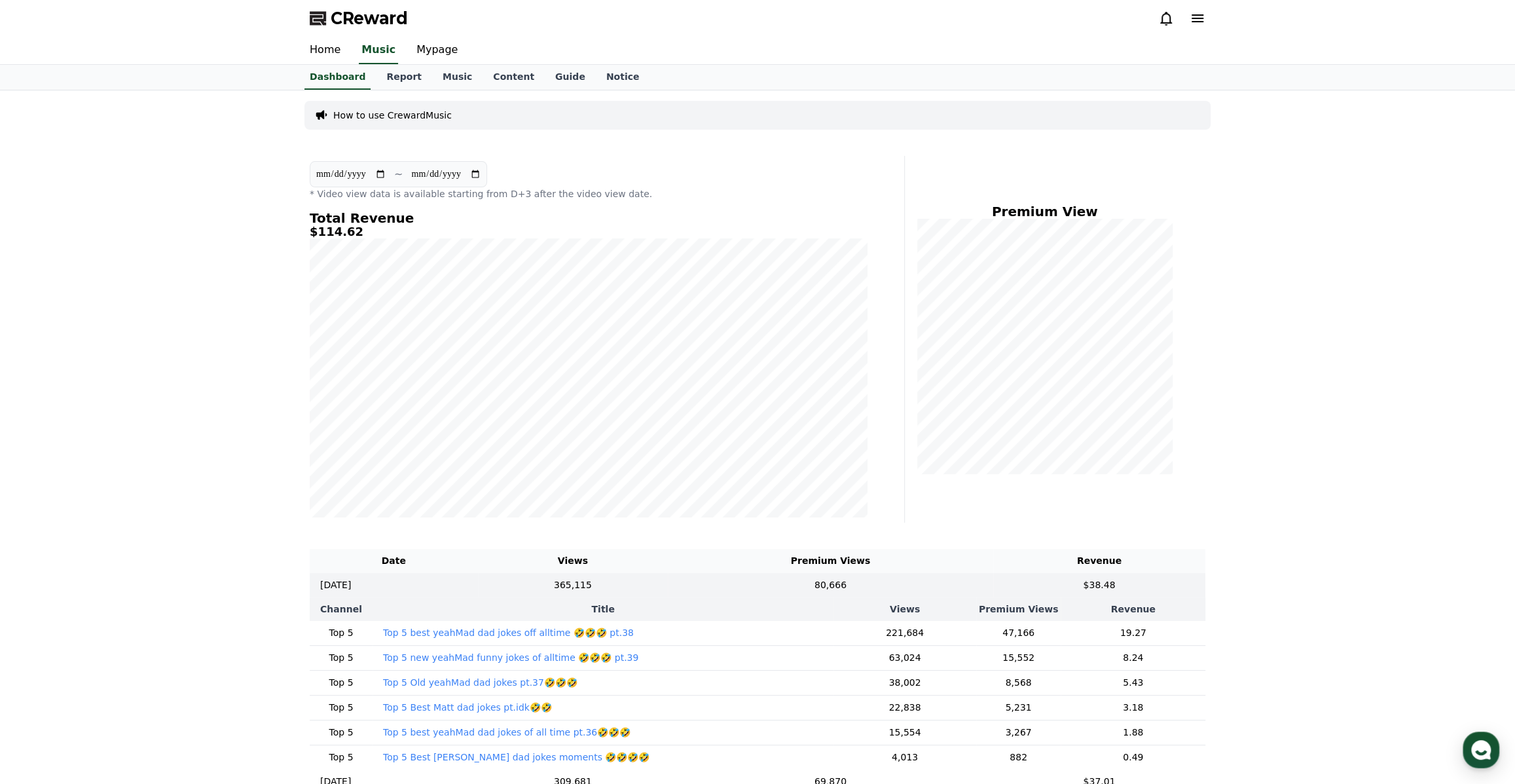
click at [705, 612] on th "Title" at bounding box center [603, 608] width 461 height 24
click at [1165, 612] on th "Revenue" at bounding box center [1133, 608] width 145 height 24
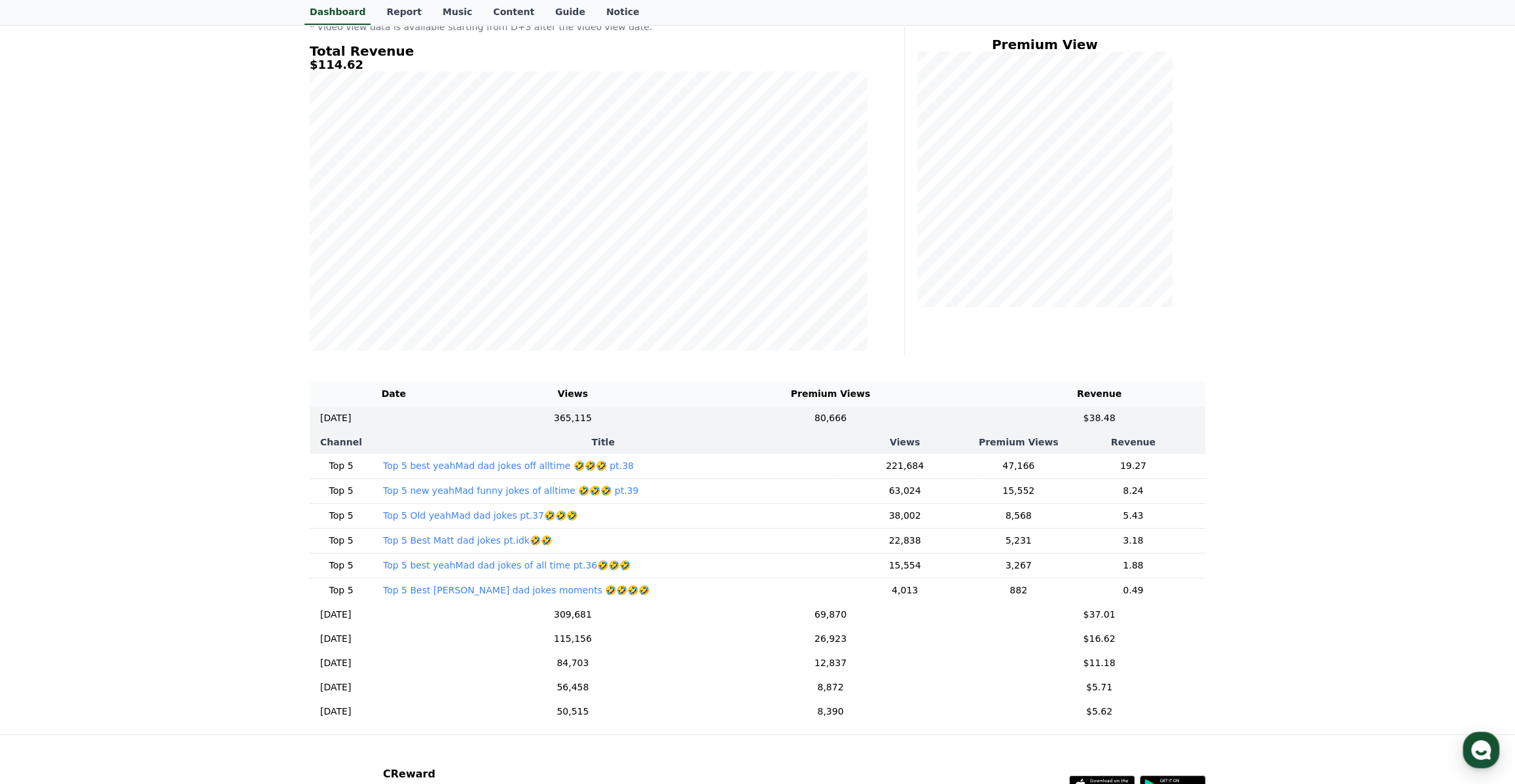
scroll to position [178, 0]
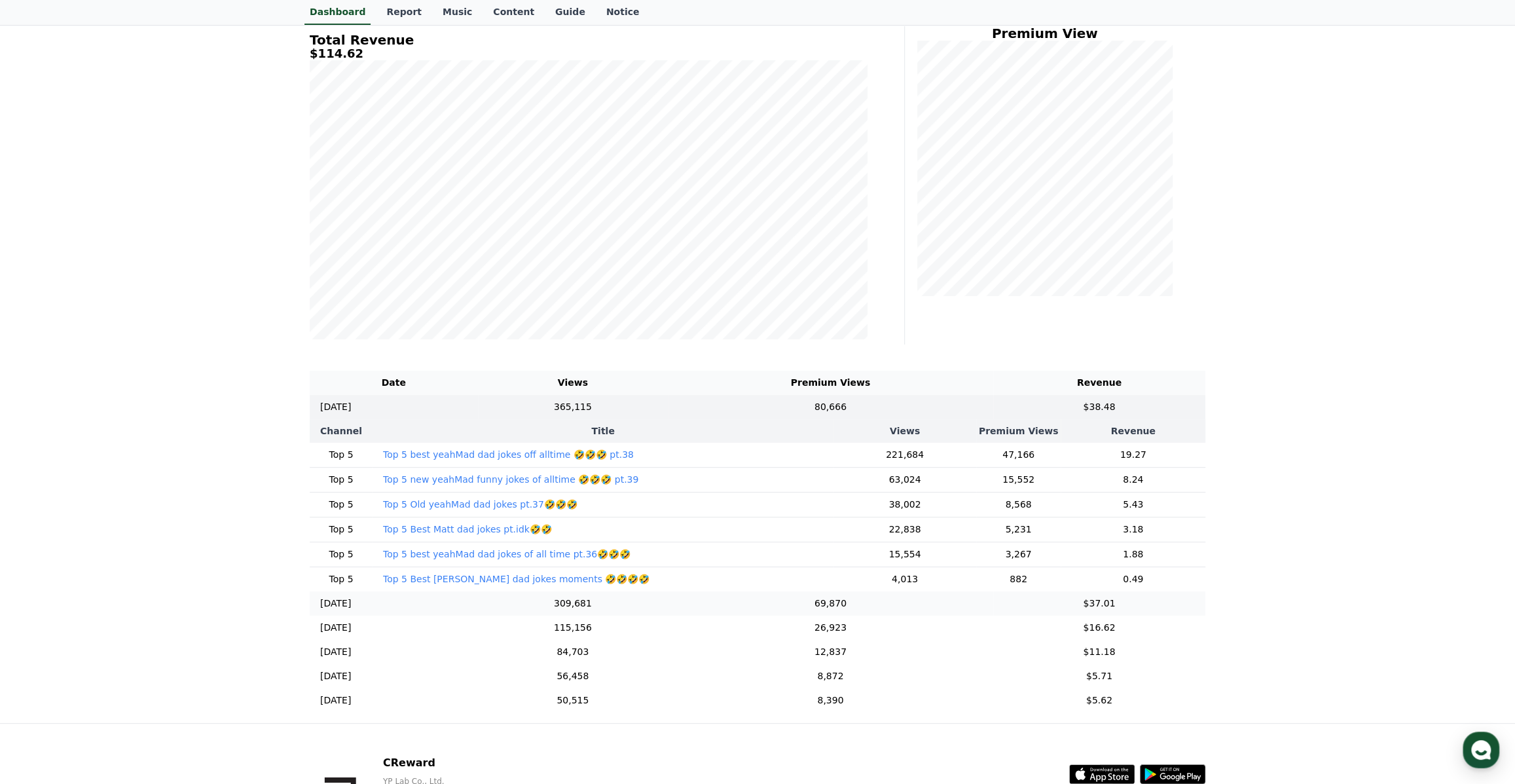
click at [764, 612] on td "69,870" at bounding box center [830, 603] width 326 height 24
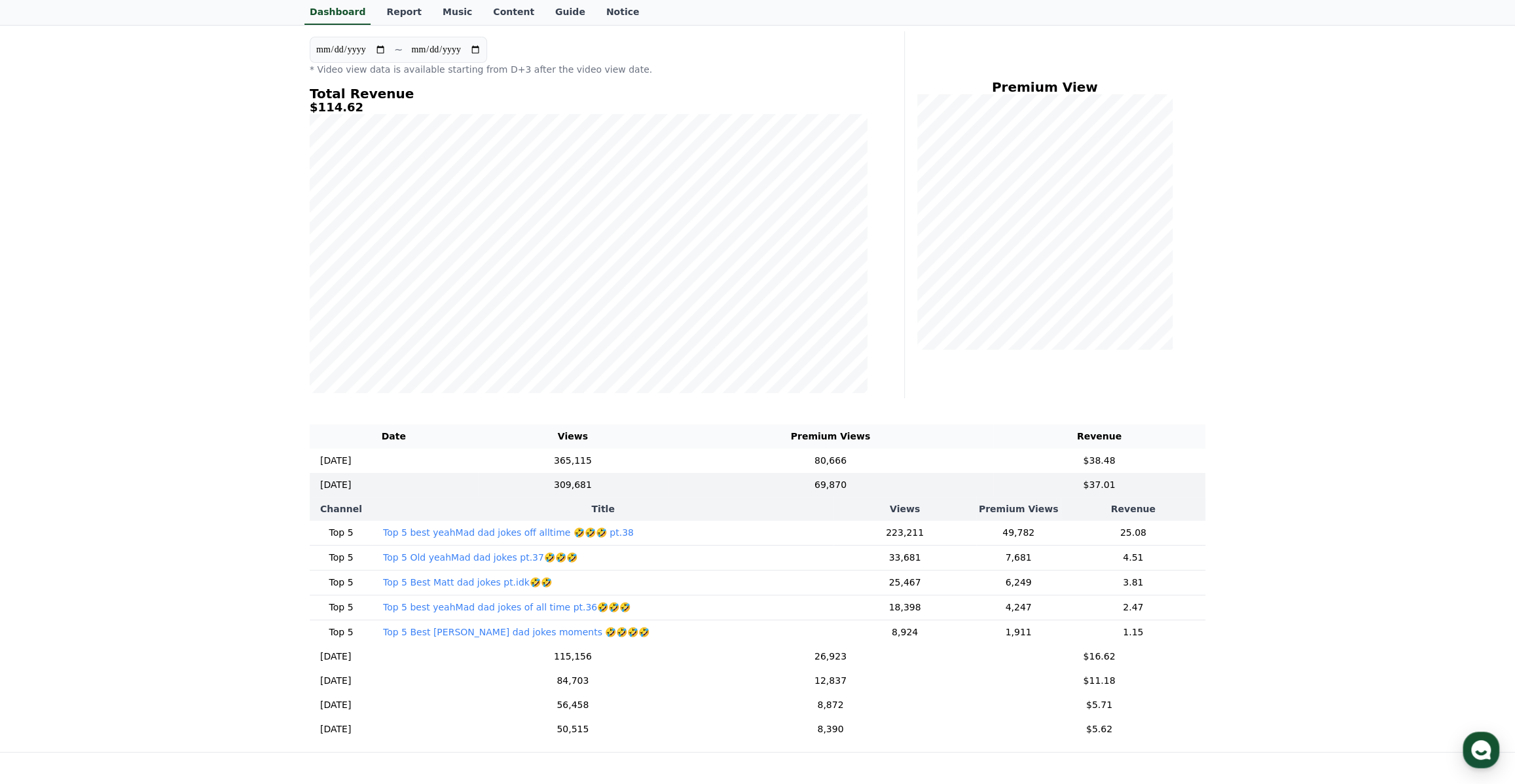
scroll to position [118, 0]
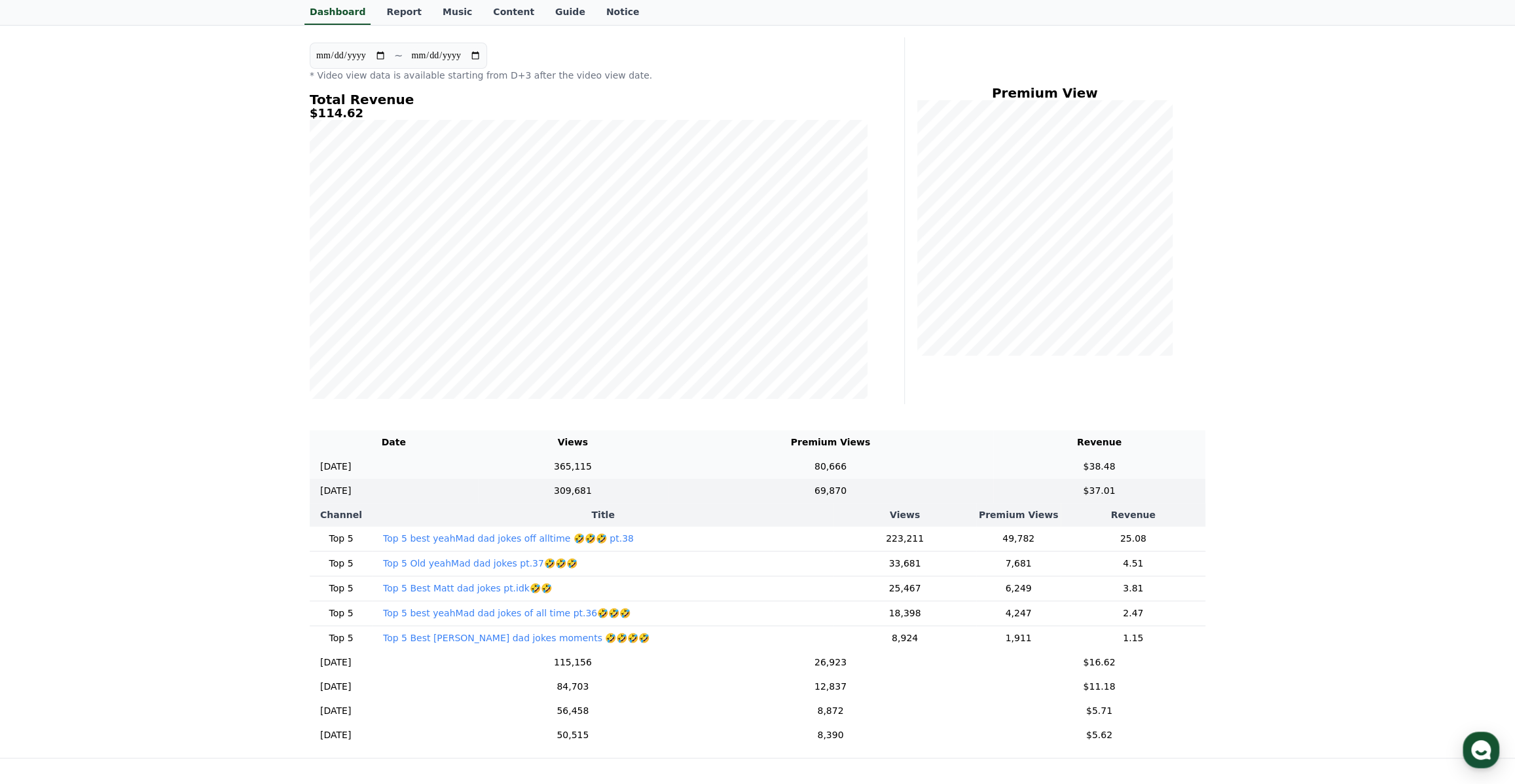
click at [668, 464] on td "365,115" at bounding box center [573, 466] width 191 height 24
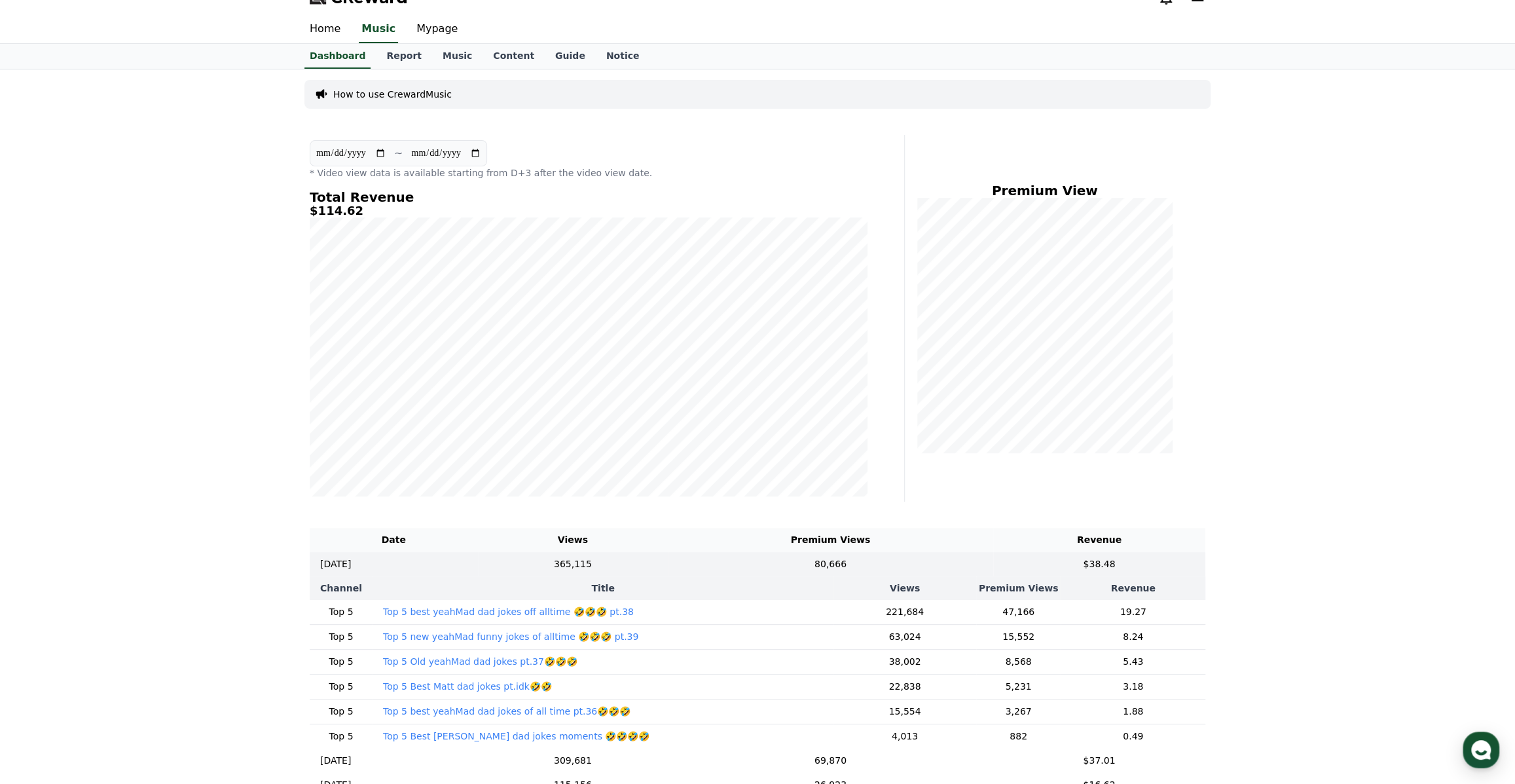
scroll to position [0, 0]
